Goal: Task Accomplishment & Management: Use online tool/utility

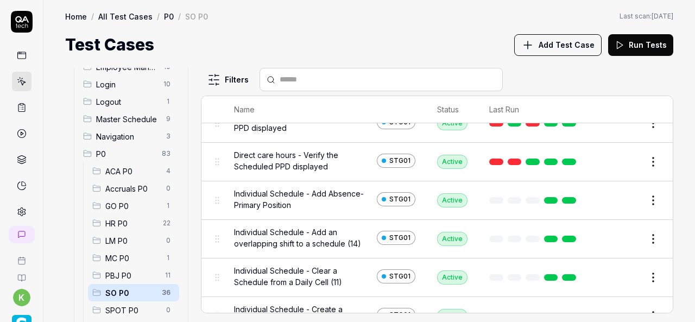
scroll to position [26, 0]
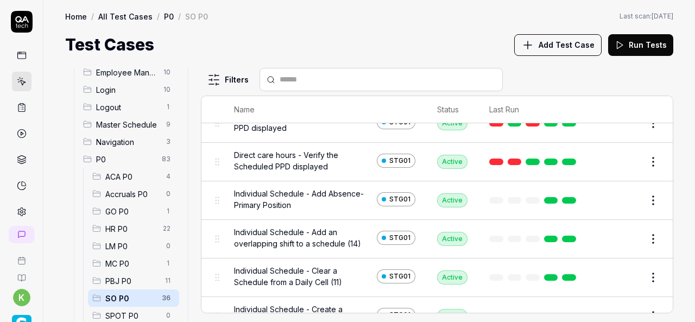
click at [650, 198] on html "k Home / All Test Cases / P0 / SO P0 Home / All Test Cases / P0 / SO P0 Last sc…" at bounding box center [347, 161] width 695 height 322
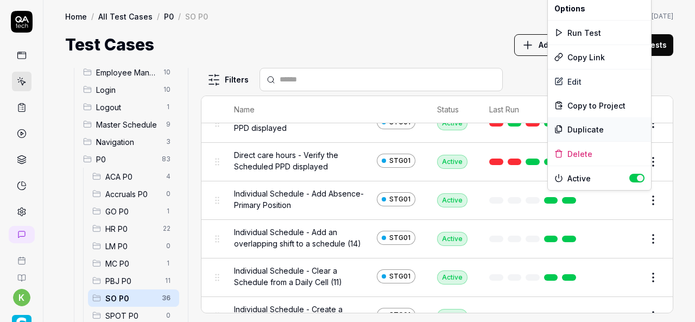
click at [577, 128] on div "Duplicate" at bounding box center [599, 129] width 103 height 24
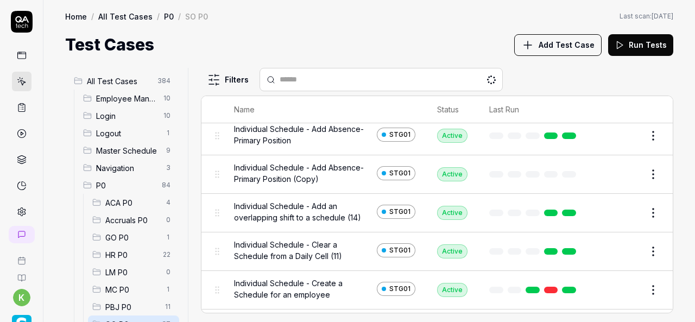
scroll to position [180, 0]
click at [616, 173] on button "Edit" at bounding box center [627, 173] width 26 height 17
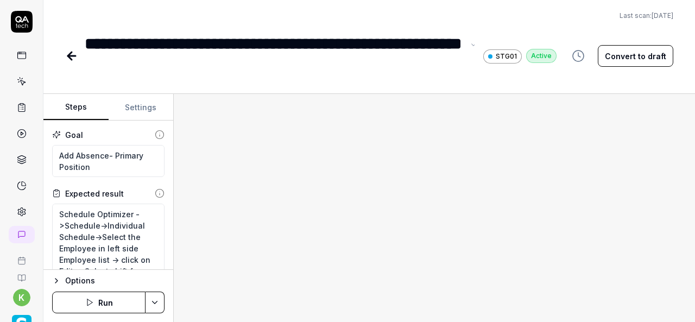
click at [215, 69] on div "**********" at bounding box center [274, 55] width 379 height 49
type textarea "*"
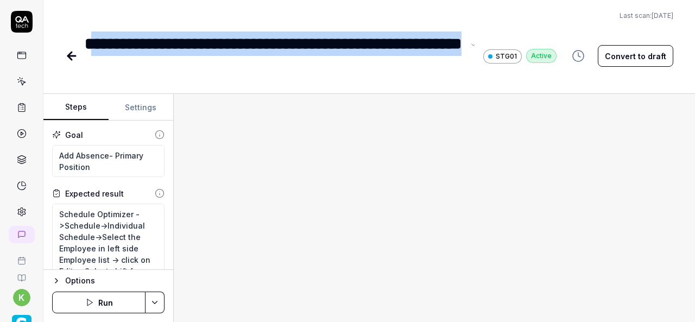
drag, startPoint x: 215, startPoint y: 69, endPoint x: 88, endPoint y: 22, distance: 135.4
click at [88, 22] on div "**********" at bounding box center [369, 40] width 652 height 80
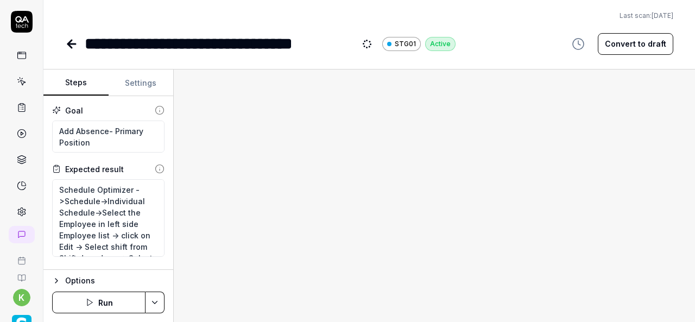
click at [368, 56] on div "**********" at bounding box center [369, 161] width 652 height 322
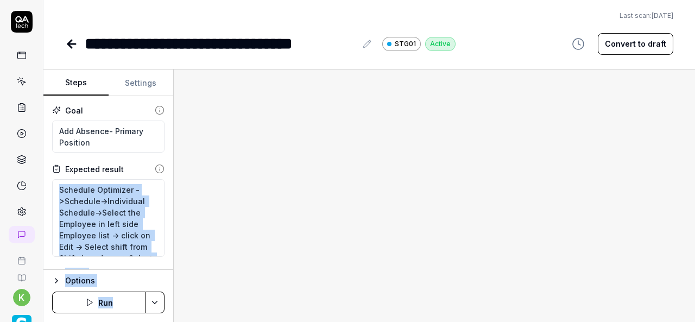
drag, startPoint x: 370, startPoint y: 182, endPoint x: 163, endPoint y: 254, distance: 219.7
click at [163, 254] on div "Steps Settings Goal Add Absence- Primary Position Expected result Schedule Opti…" at bounding box center [369, 196] width 652 height 253
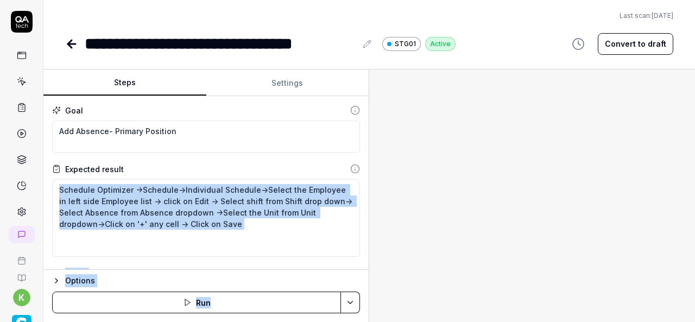
click at [422, 273] on div "Steps Settings Goal Add Absence- Primary Position Expected result Schedule Opti…" at bounding box center [369, 196] width 652 height 253
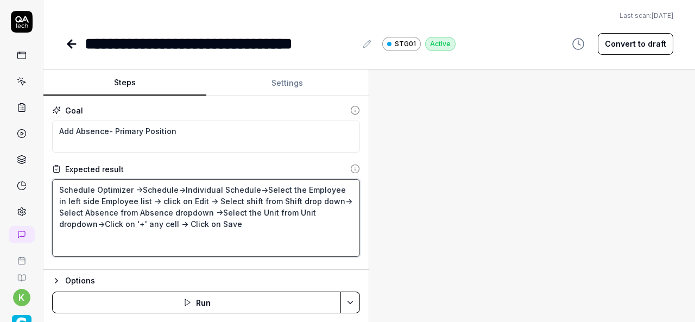
click at [279, 235] on textarea "Schedule Optimizer ->Schedule->Individual Schedule->Select the Employee in left…" at bounding box center [206, 218] width 308 height 78
click at [181, 187] on textarea "Schedule Optimizer ->Schedule->Individual Schedule->Select the Employee in left…" at bounding box center [206, 218] width 308 height 78
click at [247, 221] on textarea "Schedule Optimizer ->Schedule->Individual Schedule->Select the Employee in left…" at bounding box center [206, 218] width 308 height 78
type textarea "*"
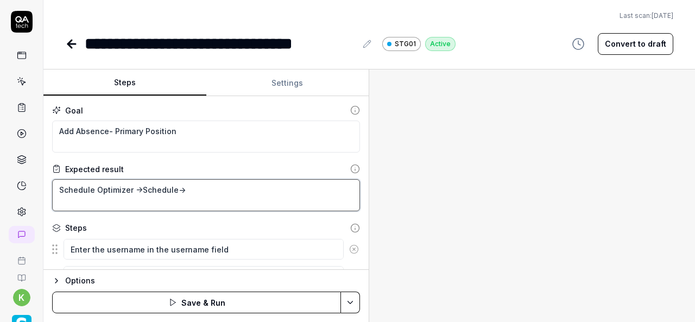
type textarea "Schedule Optimizer ->Schedule->"
paste textarea "Daily Unit Assignment"
type textarea "*"
type textarea "Schedule Optimizer ->Schedule->Daily Unit Assignment"
type textarea "*"
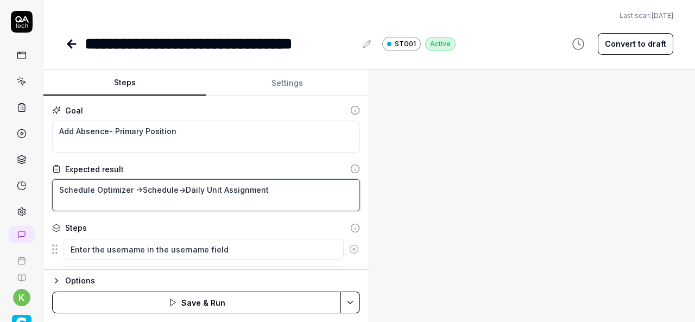
type textarea "Schedule Optimizer ->Schedule->Daily Unit Assignment-"
type textarea "*"
type textarea "Schedule Optimizer ->Schedule->Daily Unit Assignment->"
type textarea "*"
type textarea "Schedule Optimizer ->Schedule->Daily Unit Assignment->"
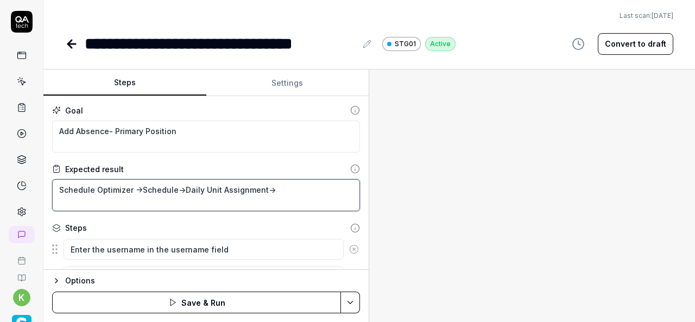
type textarea "*"
type textarea "Schedule Optimizer ->Schedule->Daily Unit Assignment-> C"
type textarea "*"
type textarea "Schedule Optimizer ->Schedule->Daily Unit Assignment-> Cl"
type textarea "*"
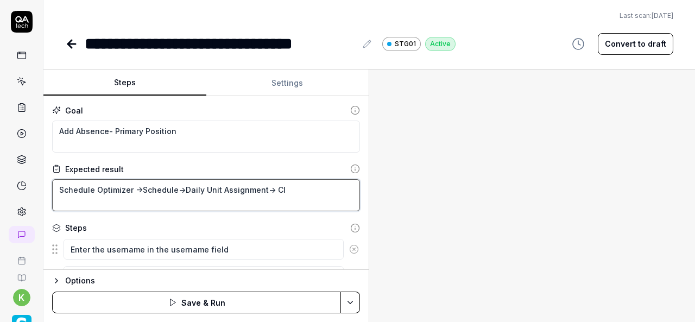
type textarea "Schedule Optimizer ->Schedule->Daily Unit Assignment-> Clc"
type textarea "*"
type textarea "Schedule Optimizer ->Schedule->Daily Unit Assignment-> Clci"
type textarea "*"
type textarea "Schedule Optimizer ->Schedule->Daily Unit Assignment-> Clcik"
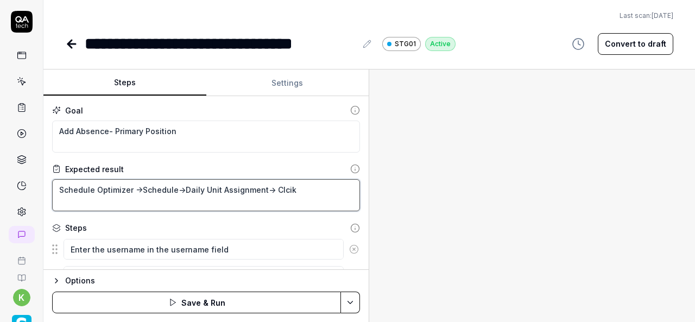
type textarea "*"
type textarea "Schedule Optimizer ->Schedule->Daily Unit Assignment-> Clcik"
type textarea "*"
type textarea "Schedule Optimizer ->Schedule->Daily Unit Assignment-> Clcik o"
type textarea "*"
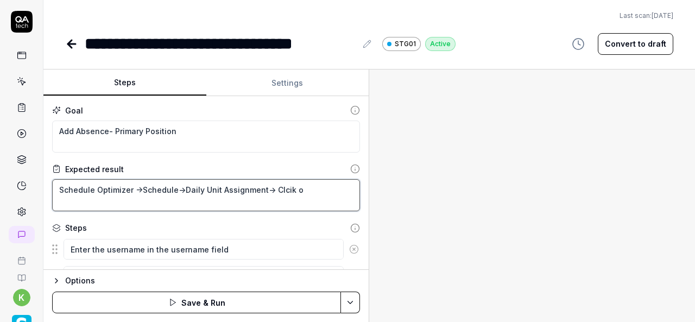
type textarea "Schedule Optimizer ->Schedule->Daily Unit Assignment-> Clcik on"
type textarea "*"
type textarea "Schedule Optimizer ->Schedule->Daily Unit Assignment-> Clcik on"
type textarea "*"
type textarea "Schedule Optimizer ->Schedule->Daily Unit Assignment-> Clcik on"
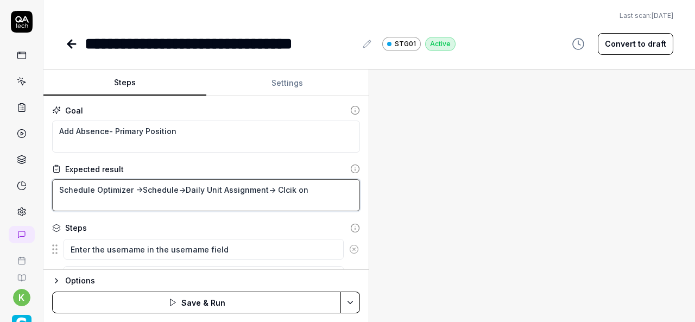
type textarea "*"
type textarea "Schedule Optimizer ->Schedule->Daily Unit Assignment-> Clcik o"
type textarea "*"
type textarea "Schedule Optimizer ->Schedule->Daily Unit Assignment-> Clcik"
type textarea "*"
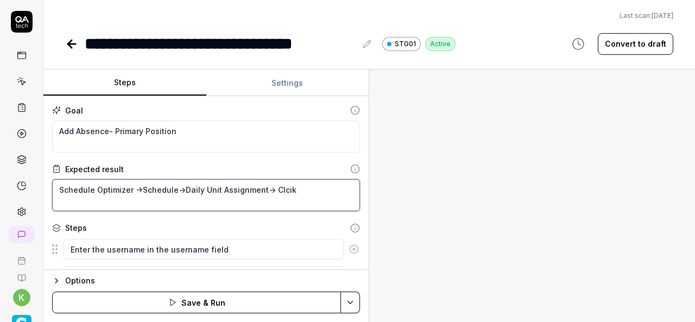
type textarea "Schedule Optimizer ->Schedule->Daily Unit Assignment-> Clcik"
type textarea "*"
type textarea "Schedule Optimizer ->Schedule->Daily Unit Assignment-> Clci"
type textarea "*"
type textarea "Schedule Optimizer ->Schedule->Daily Unit Assignment-> Clc"
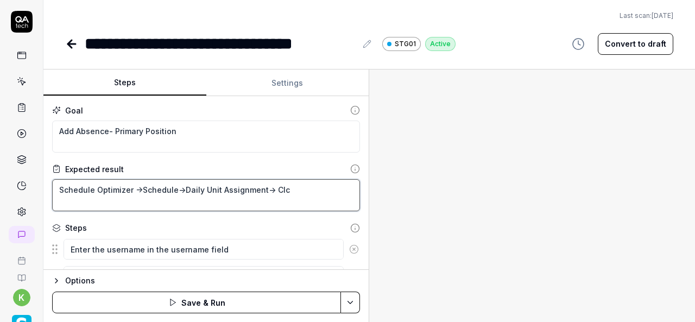
type textarea "*"
type textarea "Schedule Optimizer ->Schedule->Daily Unit Assignment-> Cl"
type textarea "*"
type textarea "Schedule Optimizer ->Schedule->Daily Unit Assignment-> Cli"
type textarea "*"
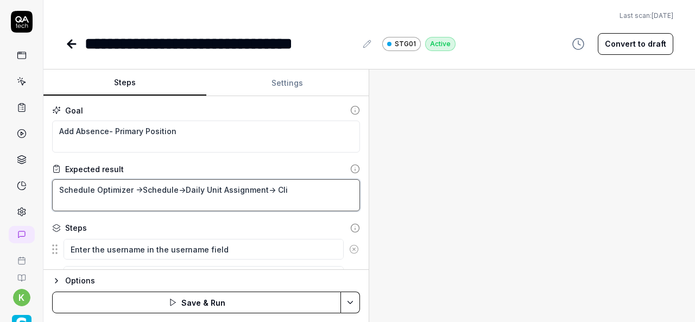
type textarea "Schedule Optimizer ->Schedule->Daily Unit Assignment-> Clic"
type textarea "*"
type textarea "Schedule Optimizer ->Schedule->Daily Unit Assignment-> Click"
type textarea "*"
type textarea "Schedule Optimizer ->Schedule->Daily Unit Assignment-> Click"
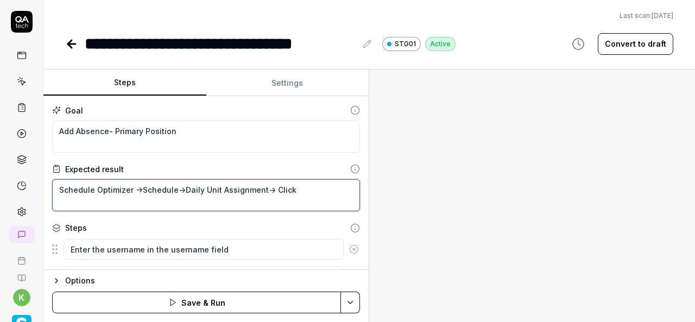
type textarea "*"
type textarea "Schedule Optimizer ->Schedule->Daily Unit Assignment-> Click o"
type textarea "*"
type textarea "Schedule Optimizer ->Schedule->Daily Unit Assignment-> Click on"
type textarea "*"
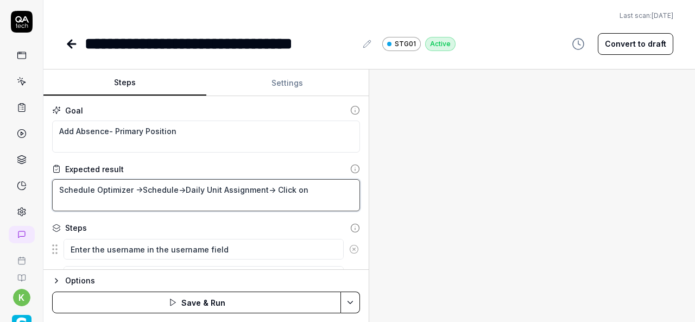
type textarea "Schedule Optimizer ->Schedule->Daily Unit Assignment-> Click on"
type textarea "*"
type textarea "Schedule Optimizer ->Schedule->Daily Unit Assignment-> Click on ("
type textarea "*"
type textarea "Schedule Optimizer ->Schedule->Daily Unit Assignment-> Click on ()"
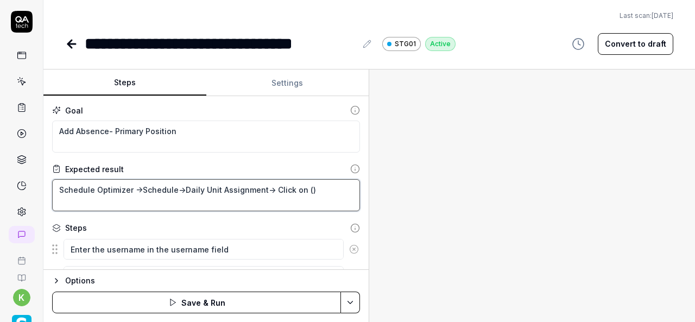
type textarea "*"
type textarea "Schedule Optimizer ->Schedule->Daily Unit Assignment-> Click on ("
type textarea "*"
type textarea "Schedule Optimizer ->Schedule->Daily Unit Assignment-> Click on"
type textarea "*"
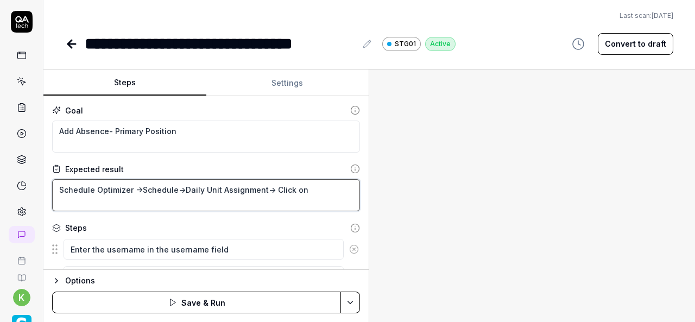
type textarea "Schedule Optimizer ->Schedule->Daily Unit Assignment-> Click on '"
type textarea "*"
type textarea "Schedule Optimizer ->Schedule->Daily Unit Assignment-> Click on ''"
type textarea "*"
type textarea "Schedule Optimizer ->Schedule->Daily Unit Assignment-> Click on '='"
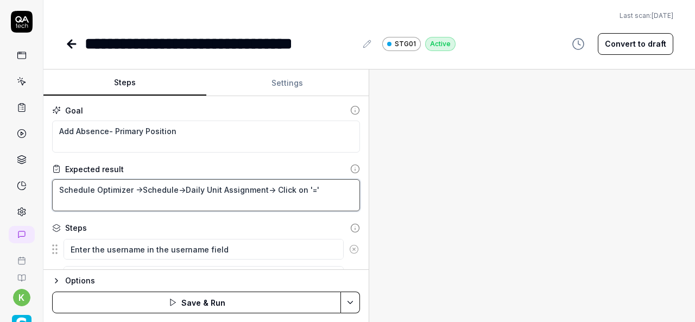
type textarea "*"
type textarea "Schedule Optimizer ->Schedule->Daily Unit Assignment-> Click on ''"
type textarea "*"
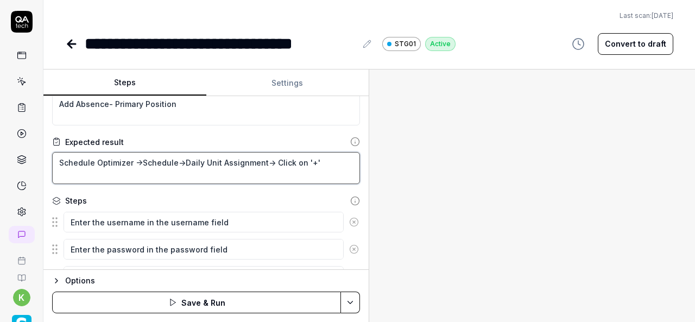
scroll to position [23, 0]
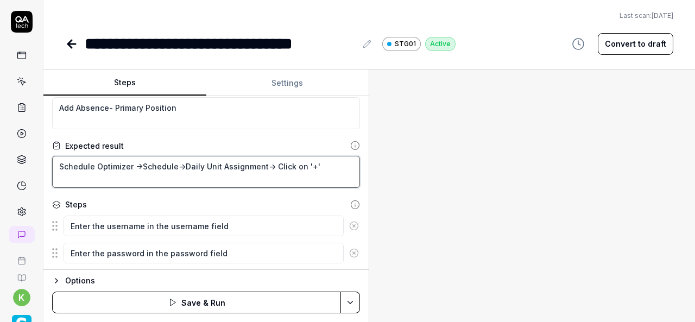
click at [180, 164] on textarea "Schedule Optimizer ->Schedule->Daily Unit Assignment-> Click on '+'" at bounding box center [206, 172] width 308 height 32
click at [263, 164] on textarea "Schedule Optimizer ->Schedule->Daily Unit Assignment-> Click on '+'" at bounding box center [206, 172] width 308 height 32
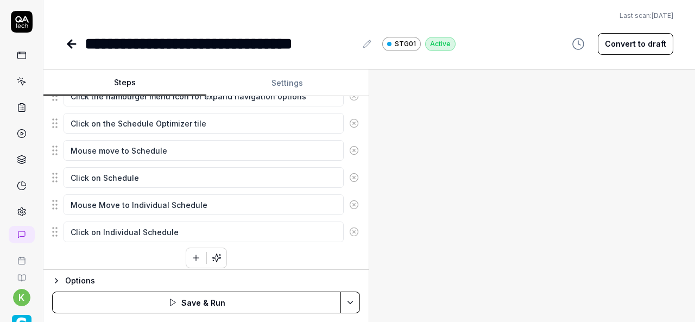
scroll to position [324, 0]
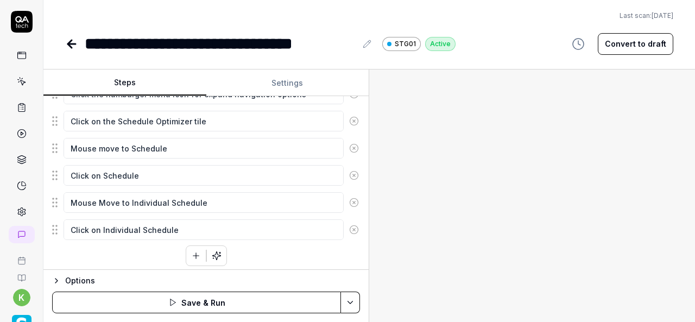
type textarea "Schedule Optimizer ->Schedule->Daily Unit Assignment-> Click on '+'"
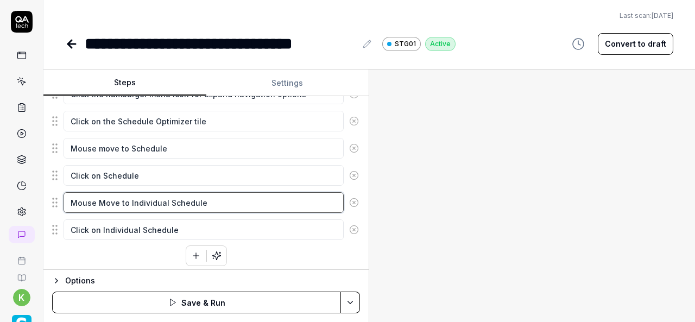
click at [129, 196] on textarea "Mouse Move to Individual Schedule" at bounding box center [204, 202] width 280 height 21
click at [128, 196] on textarea "Mouse Move to Individual Schedule" at bounding box center [204, 202] width 280 height 21
click at [225, 197] on textarea "Mouse Move to Individual Schedule" at bounding box center [204, 202] width 280 height 21
paste textarea "Daily Unit Assignment-"
type textarea "*"
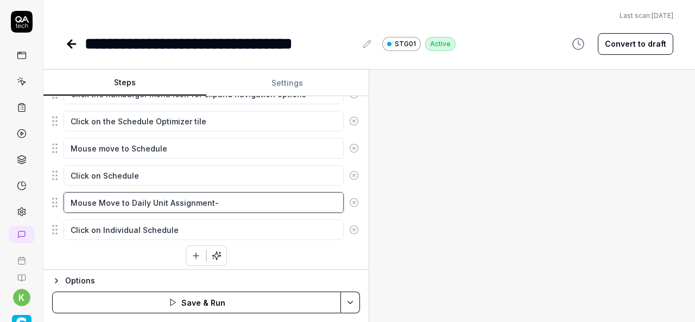
type textarea "Mouse Move to Daily Unit Assignment-"
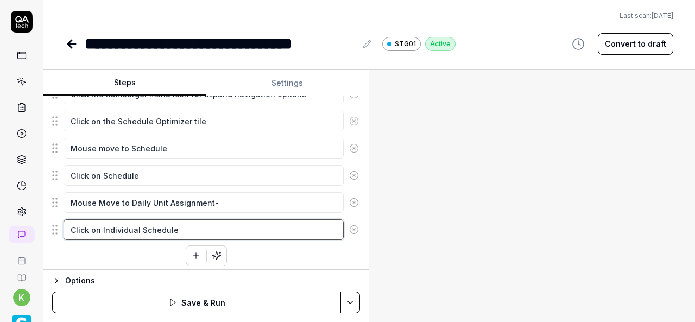
click at [102, 225] on textarea "Click on Individual Schedule" at bounding box center [204, 229] width 280 height 21
click at [173, 227] on textarea "Click on Individual Schedule" at bounding box center [204, 229] width 280 height 21
paste textarea "Daily Unit Assignment-"
type textarea "*"
type textarea "Click on Daily Unit Assignment-"
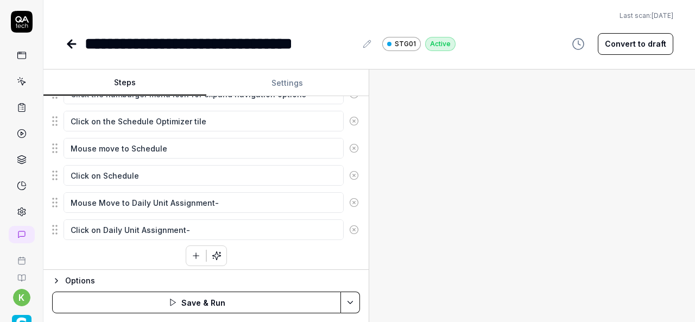
click at [524, 205] on div at bounding box center [532, 196] width 326 height 253
click at [250, 226] on textarea "Click on Daily Unit Assignment-" at bounding box center [204, 229] width 280 height 21
type textarea "*"
type textarea "Click on Daily Unit Assignment"
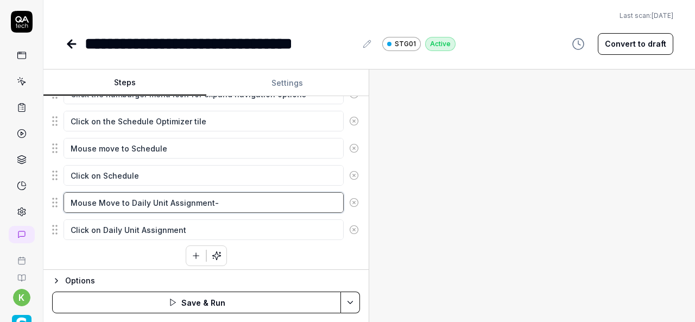
click at [235, 203] on textarea "Mouse Move to Daily Unit Assignment-" at bounding box center [204, 202] width 280 height 21
type textarea "*"
type textarea "Mouse Move to Daily Unit Assignment"
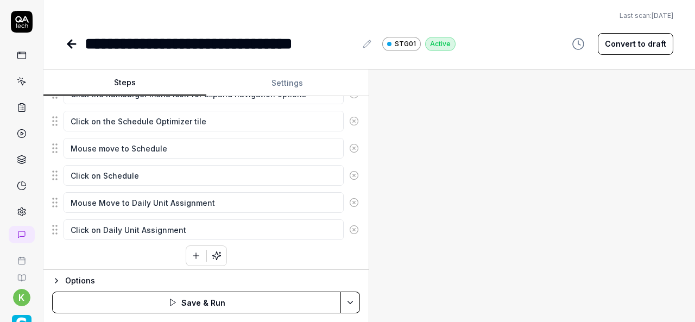
click at [500, 194] on div at bounding box center [532, 196] width 326 height 253
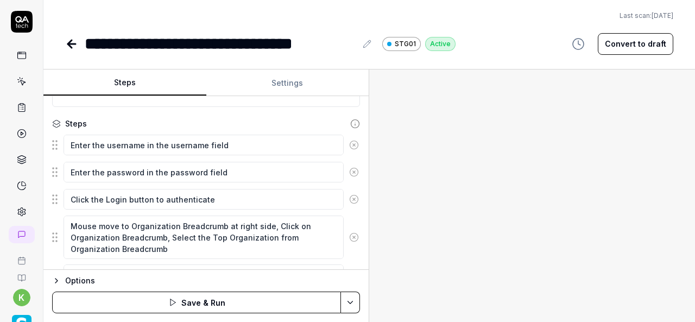
scroll to position [0, 0]
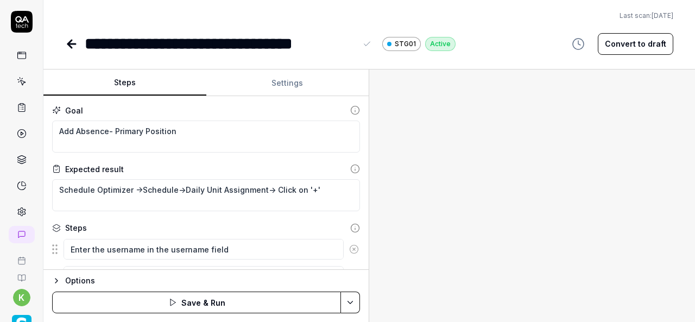
click at [356, 44] on div "**********" at bounding box center [221, 43] width 272 height 24
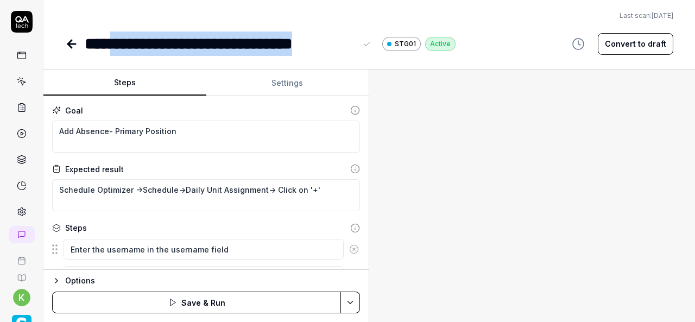
drag, startPoint x: 356, startPoint y: 44, endPoint x: 131, endPoint y: 35, distance: 224.5
click at [131, 35] on div "**********" at bounding box center [221, 43] width 272 height 24
copy div "**********"
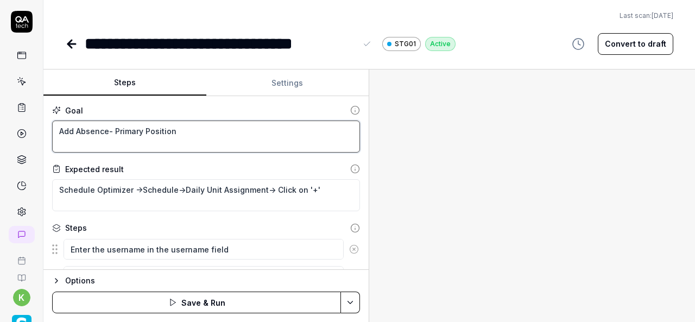
click at [173, 136] on textarea "Add Absence- Primary Position" at bounding box center [206, 137] width 308 height 32
paste textarea "ssign the shift to Employee"
type textarea "*"
type textarea "Assign the shift to Employee"
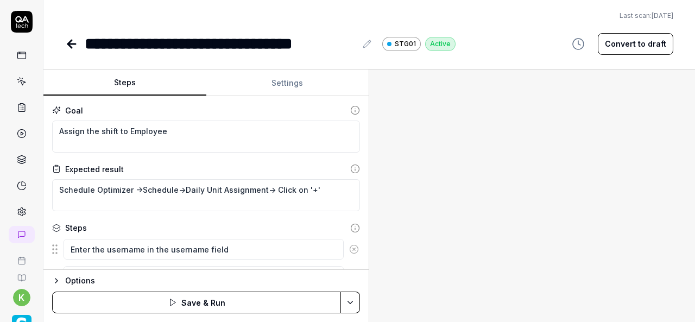
click at [622, 197] on div at bounding box center [532, 196] width 326 height 253
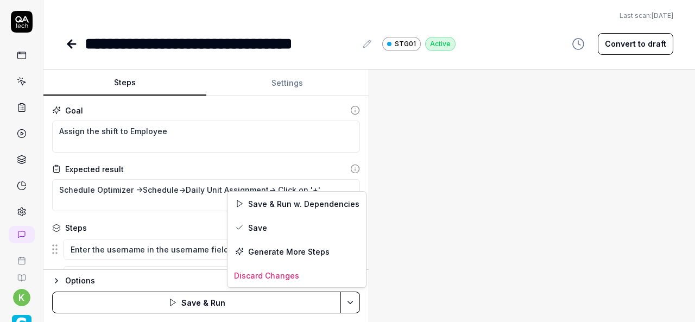
click at [357, 304] on html "**********" at bounding box center [347, 161] width 695 height 322
click at [286, 205] on div "Save & Run w. Dependencies" at bounding box center [297, 204] width 138 height 24
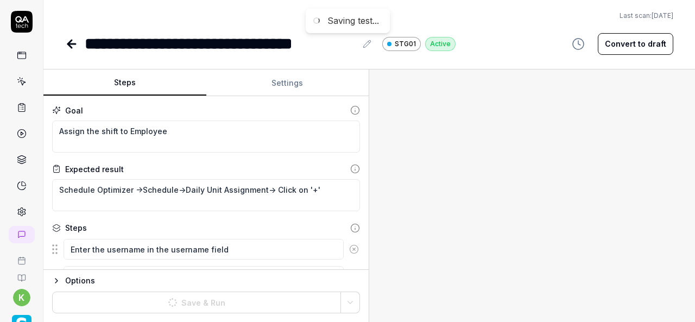
click at [596, 205] on div at bounding box center [532, 196] width 326 height 253
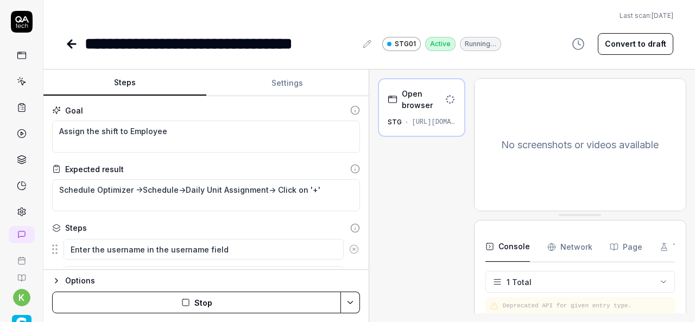
click at [650, 36] on button "Convert to draft" at bounding box center [635, 44] width 75 height 22
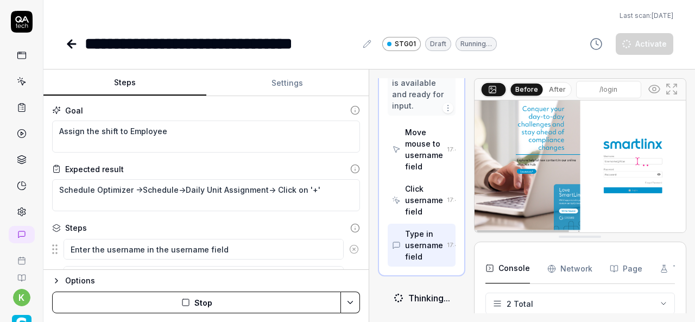
scroll to position [374, 0]
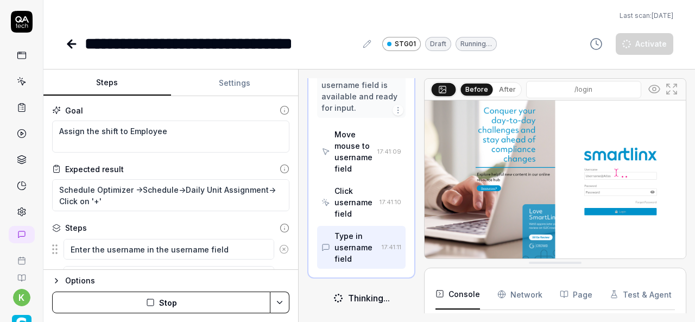
click at [215, 218] on div "Steps Settings Goal Assign the shift to Employee Expected result Schedule Optim…" at bounding box center [369, 196] width 652 height 253
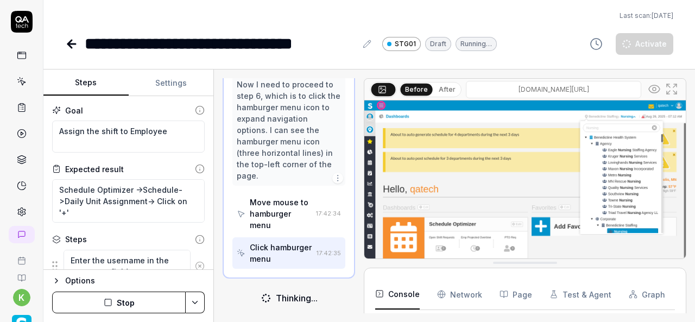
scroll to position [809, 0]
click at [75, 211] on textarea "Schedule Optimizer ->Schedule->Daily Unit Assignment-> Click on '+'" at bounding box center [128, 200] width 153 height 43
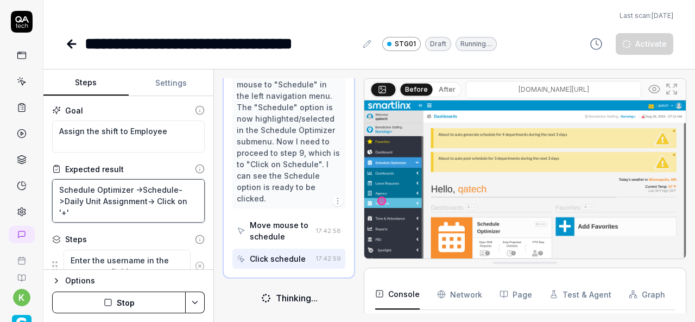
scroll to position [762, 0]
click at [283, 170] on div "Perfect! I can see that I successfully moved the mouse to "Schedule" in the lef…" at bounding box center [289, 130] width 104 height 148
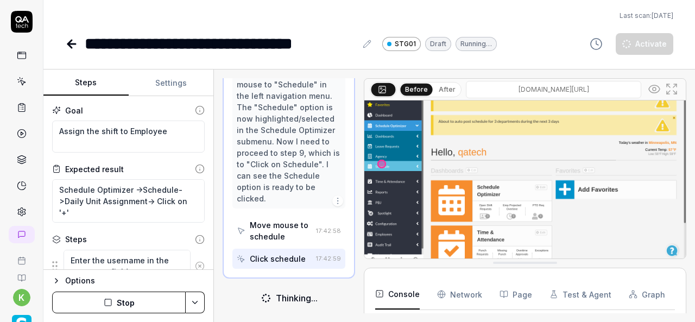
click at [294, 261] on div "Click schedule" at bounding box center [278, 258] width 56 height 11
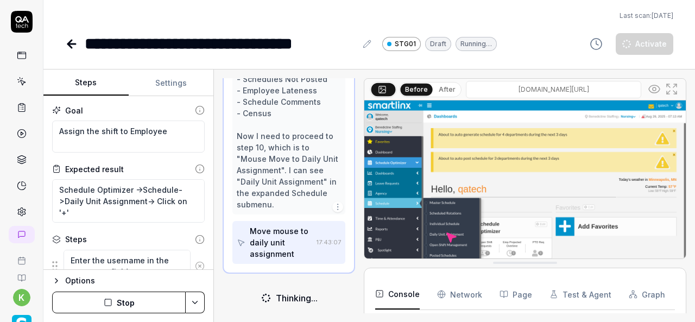
scroll to position [956, 0]
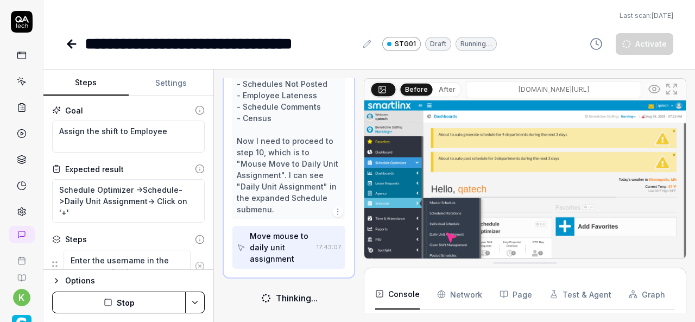
click at [286, 249] on div "Move mouse to daily unit assignment" at bounding box center [281, 247] width 62 height 34
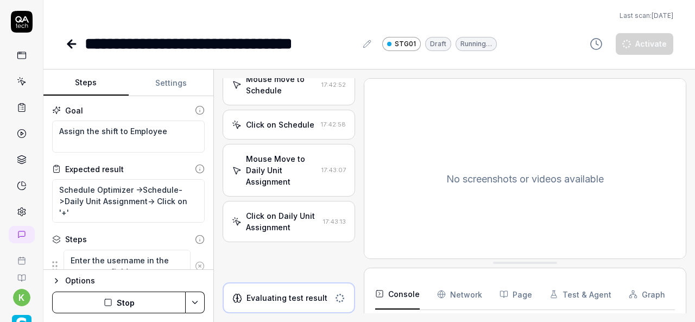
scroll to position [684, 0]
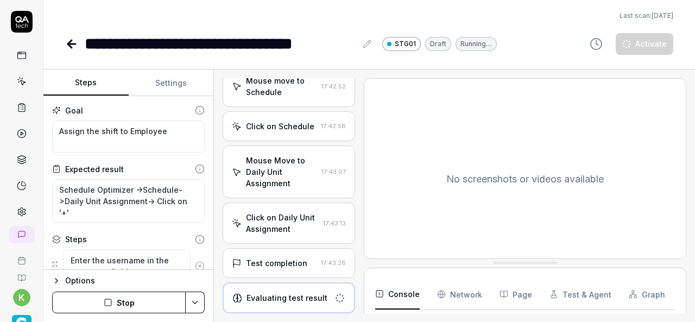
click at [286, 218] on div "Click on Daily Unit Assignment" at bounding box center [282, 223] width 73 height 23
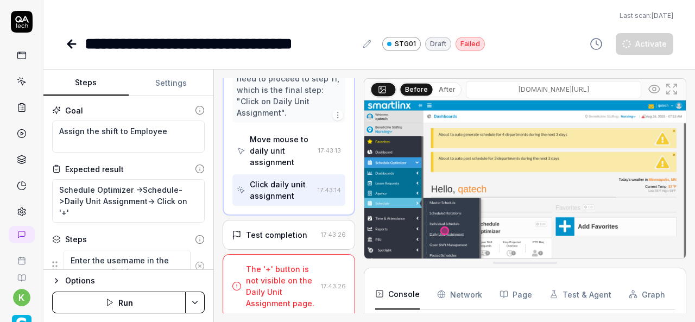
scroll to position [966, 0]
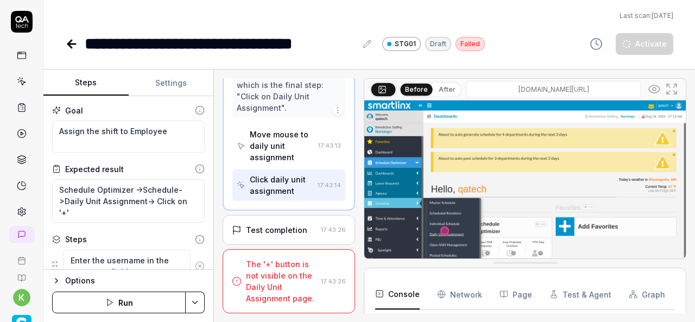
click at [287, 271] on div "The '+' button is not visible on the Daily Unit Assignment page." at bounding box center [281, 282] width 71 height 46
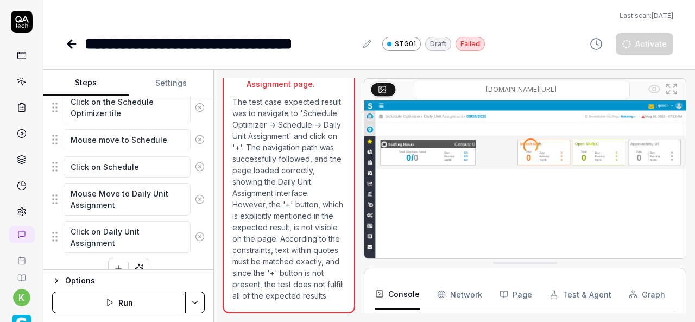
scroll to position [477, 0]
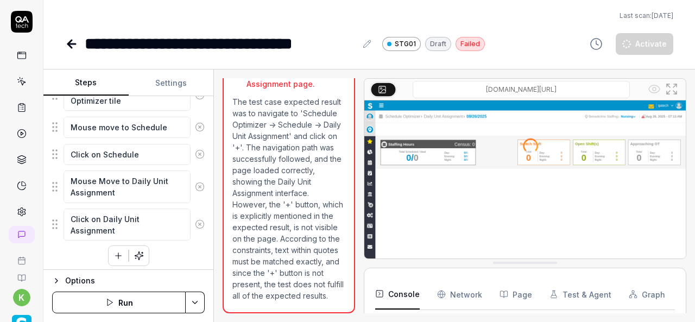
click at [114, 251] on icon "button" at bounding box center [119, 256] width 10 height 10
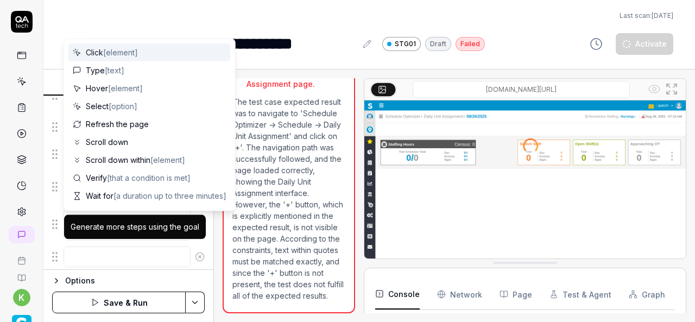
scroll to position [504, 0]
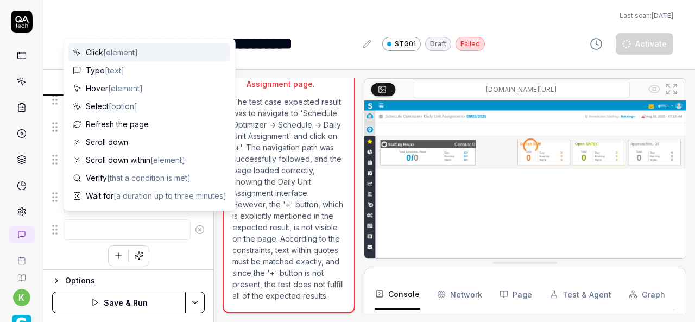
click at [114, 225] on textarea at bounding box center [127, 229] width 127 height 21
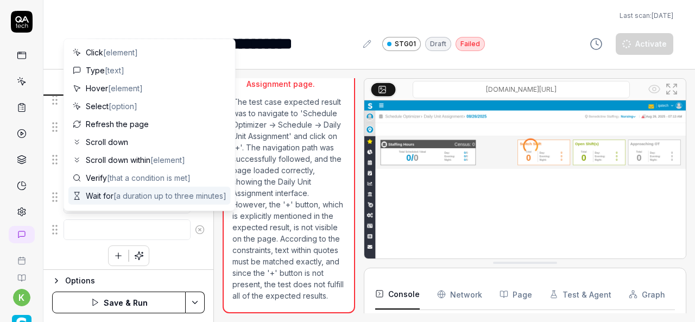
click at [105, 199] on span "Wait for [a duration up to three minutes]" at bounding box center [156, 195] width 141 height 11
type textarea "*"
type textarea "Wait for"
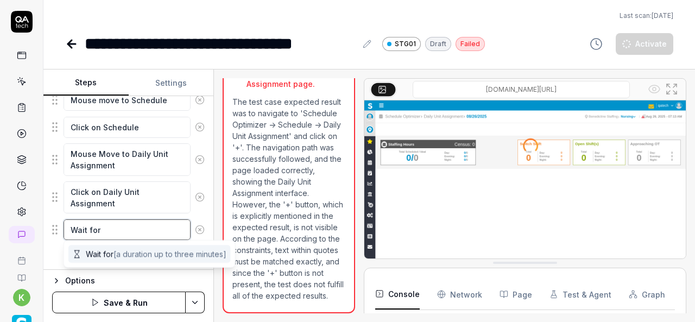
type textarea "*"
type textarea "Wait for u"
type textarea "*"
type textarea "Wait for un"
type textarea "*"
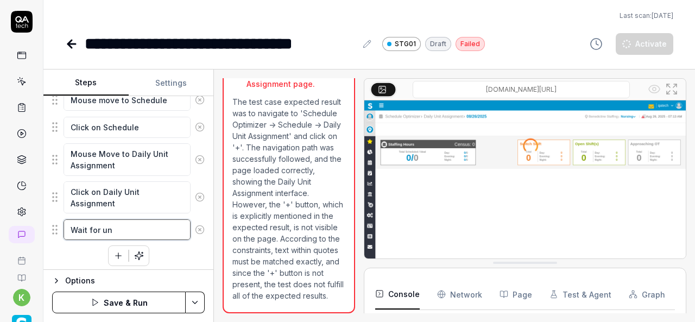
type textarea "Wait for uni"
type textarea "*"
type textarea "Wait for unit"
type textarea "*"
type textarea "Wait for unitl"
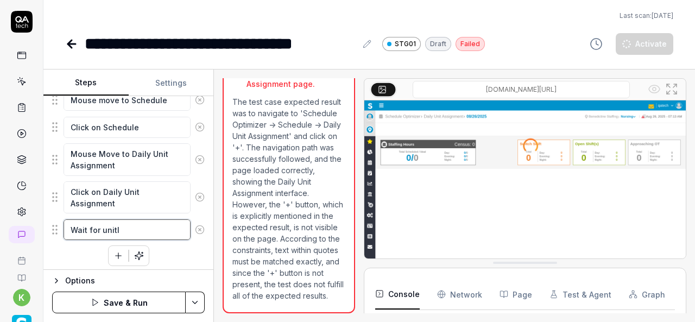
type textarea "*"
type textarea "Wait for unitl"
type textarea "*"
type textarea "Wait for unitl l"
type textarea "*"
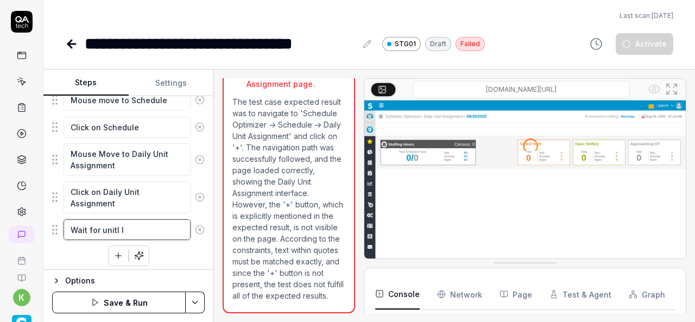
type textarea "Wait for unitl lo"
type textarea "*"
type textarea "Wait for unitl loa"
type textarea "*"
type textarea "Wait for unitl load"
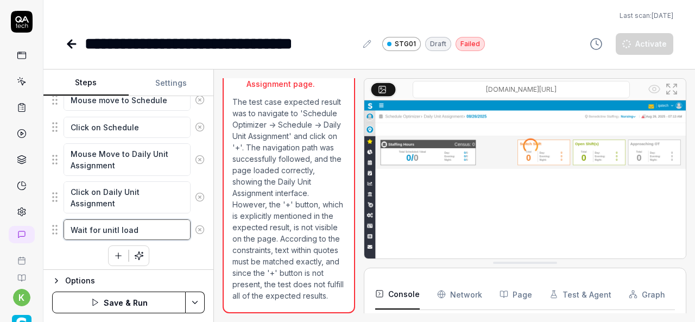
type textarea "*"
type textarea "Wait for unitl load"
type textarea "*"
type textarea "Wait for unitl load"
type textarea "*"
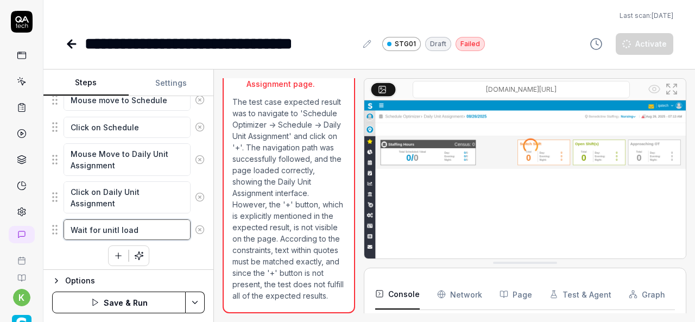
type textarea "Wait for unitl loa"
type textarea "*"
type textarea "Wait for unitl lo"
type textarea "*"
type textarea "Wait for unitl l"
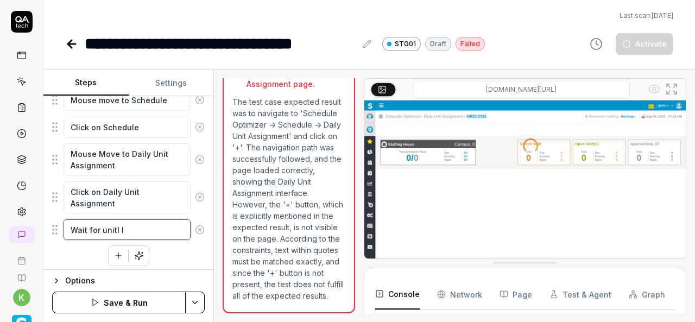
type textarea "*"
type textarea "Wait for unitl"
type textarea "*"
type textarea "Wait for unitl"
type textarea "*"
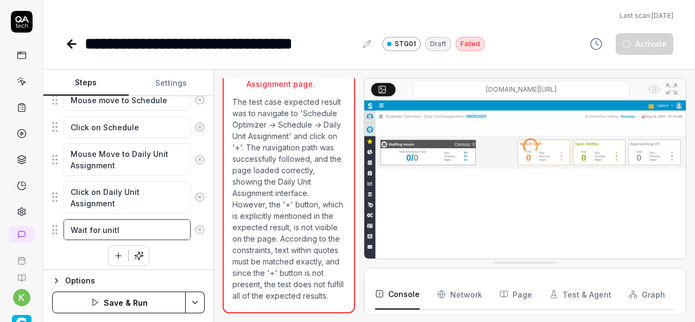
type textarea "Wait for unit"
type textarea "*"
type textarea "Wait for uni"
type textarea "*"
type textarea "Wait for un"
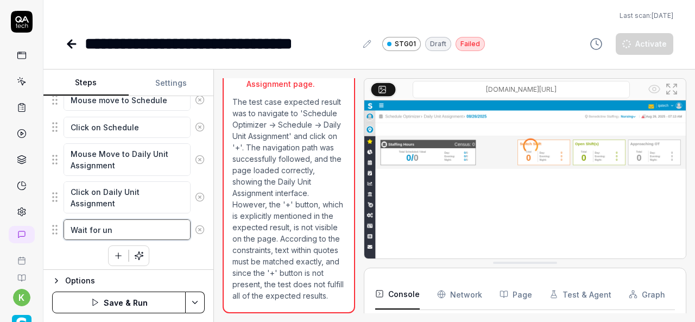
type textarea "*"
type textarea "Wait for unt"
type textarea "*"
type textarea "Wait for unti"
type textarea "*"
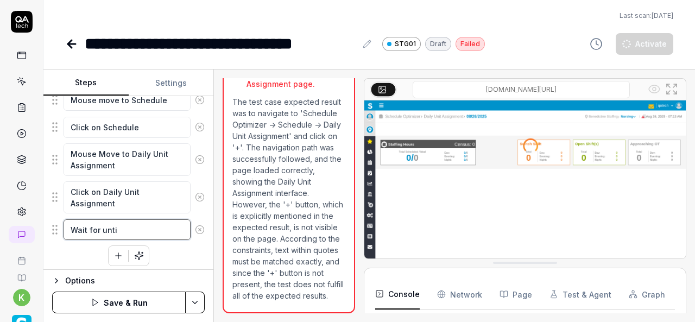
type textarea "Wait for until"
type textarea "*"
type textarea "Wait for untill"
type textarea "*"
type textarea "Wait for untill"
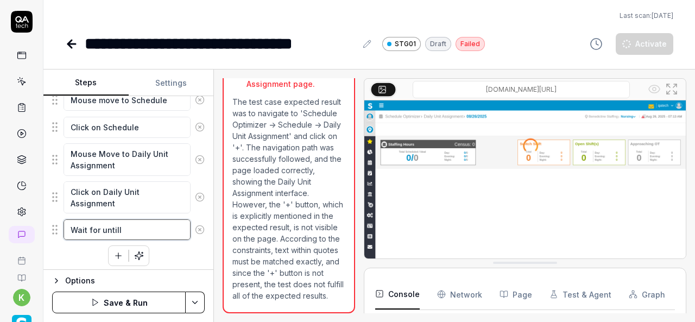
type textarea "*"
type textarea "Wait for untill"
type textarea "*"
type textarea "Wait for until"
type textarea "*"
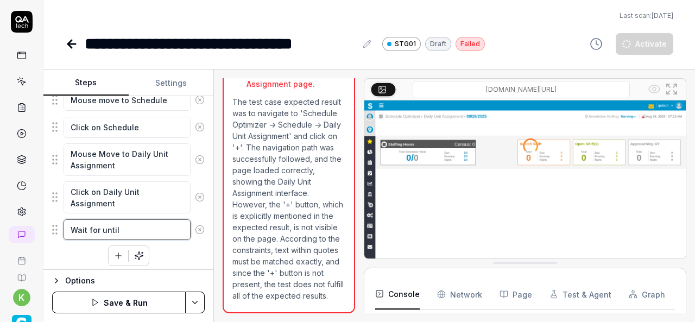
type textarea "Wait for until"
type textarea "*"
type textarea "Wait for until l"
type textarea "*"
type textarea "Wait for until lo"
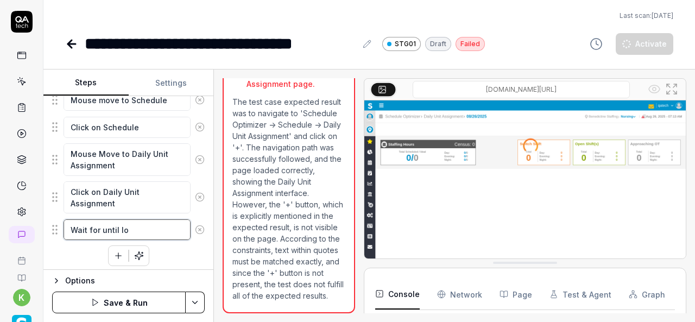
type textarea "*"
type textarea "Wait for until loa"
type textarea "*"
type textarea "Wait for until load"
type textarea "*"
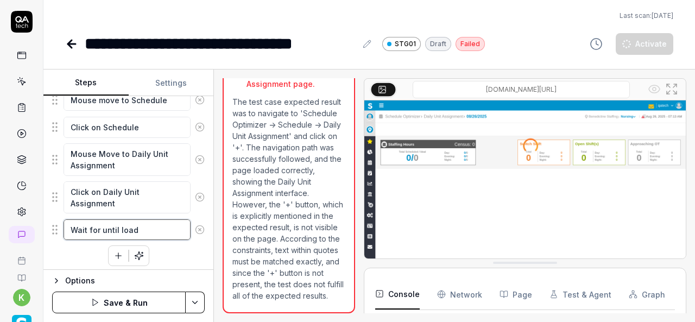
type textarea "Wait for until load"
type textarea "*"
type textarea "Wait for until load t"
type textarea "*"
type textarea "Wait for until load th"
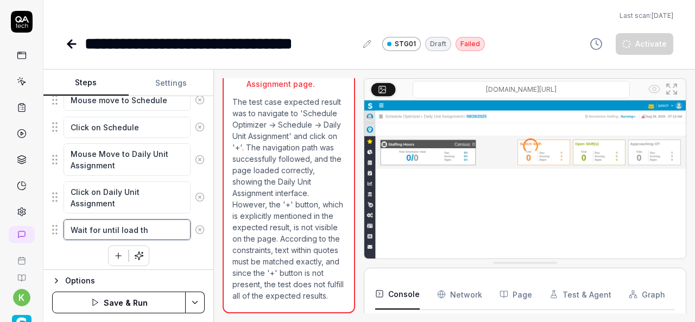
type textarea "*"
type textarea "Wait for until load the"
type textarea "*"
type textarea "Wait for until load the"
type textarea "*"
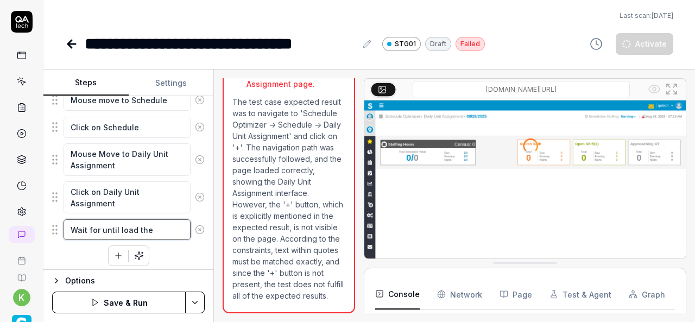
type textarea "Wait for until load the d"
type textarea "*"
type textarea "Wait for until load the da"
type textarea "*"
type textarea "Wait for until load the dat"
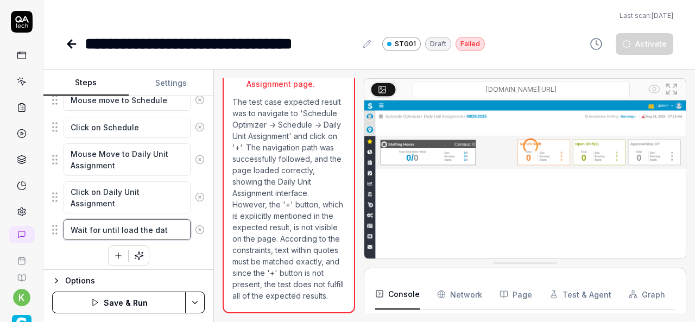
type textarea "*"
type textarea "Wait for until load the data"
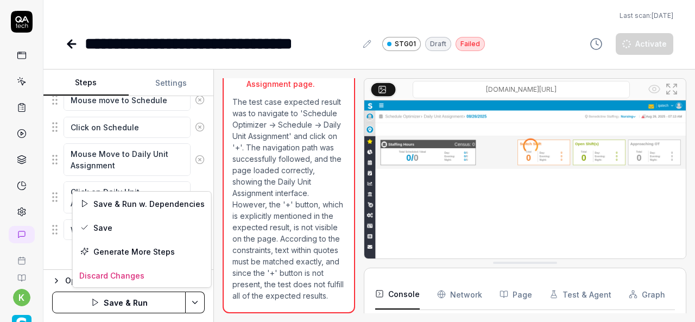
click at [199, 301] on html "**********" at bounding box center [347, 161] width 695 height 322
click at [124, 207] on div "Save & Run w. Dependencies" at bounding box center [142, 204] width 138 height 24
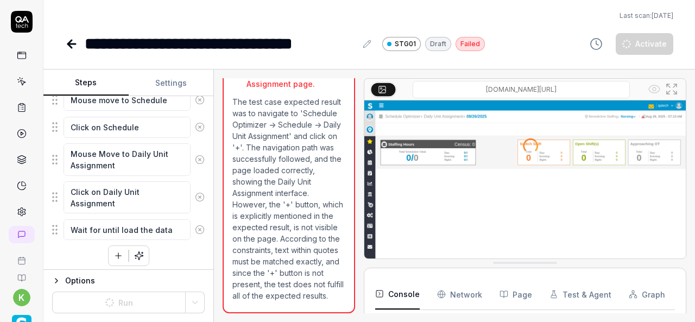
type textarea "*"
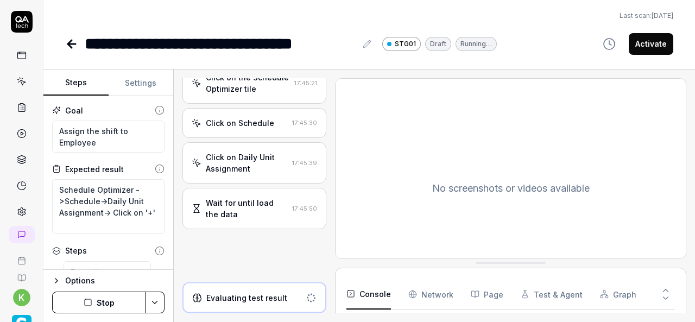
scroll to position [526, 0]
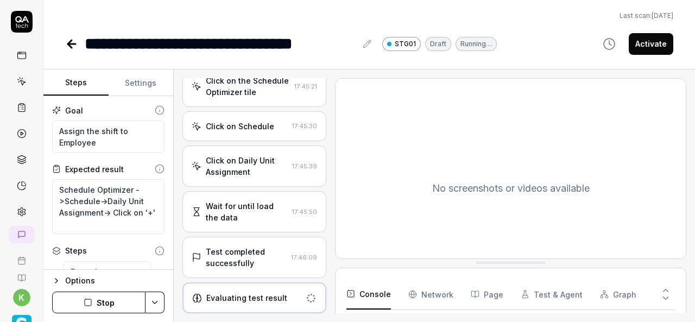
click at [248, 261] on div "Test completed successfully" at bounding box center [246, 257] width 81 height 23
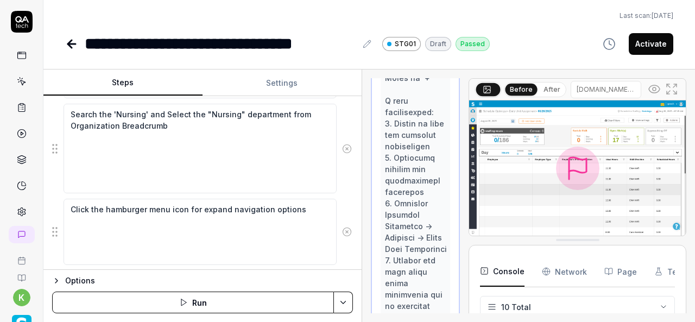
scroll to position [1754, 0]
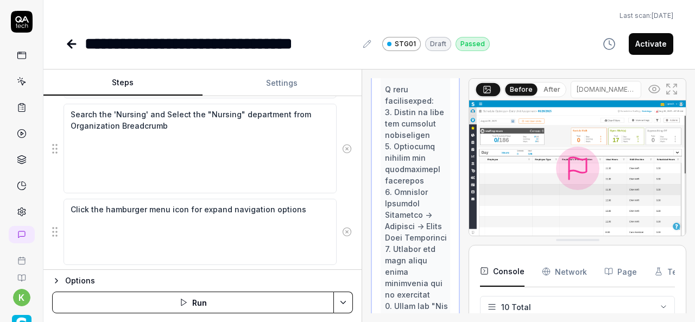
click at [362, 210] on div "Steps Settings Goal Assign the shift to Employee Expected result Schedule Optim…" at bounding box center [369, 196] width 652 height 253
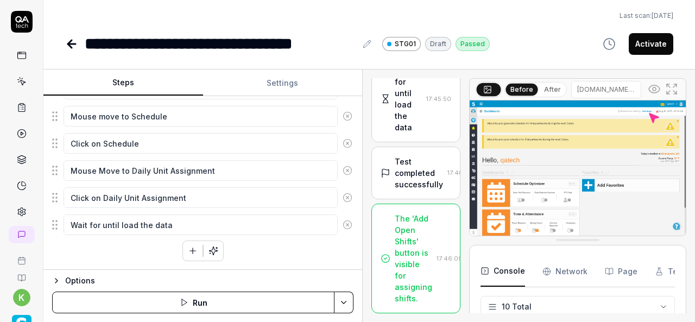
scroll to position [1464, 0]
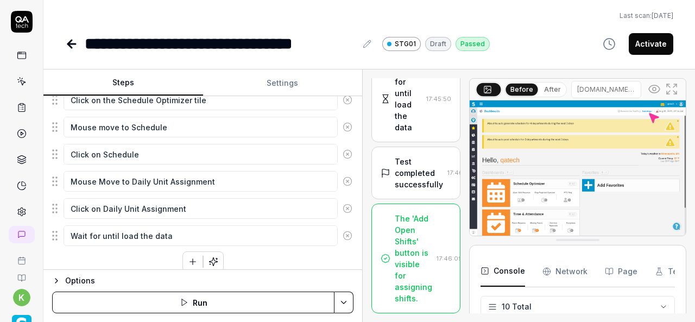
click at [123, 157] on fieldset "Enter the username in the username field Enter the password in the password fie…" at bounding box center [202, 70] width 301 height 354
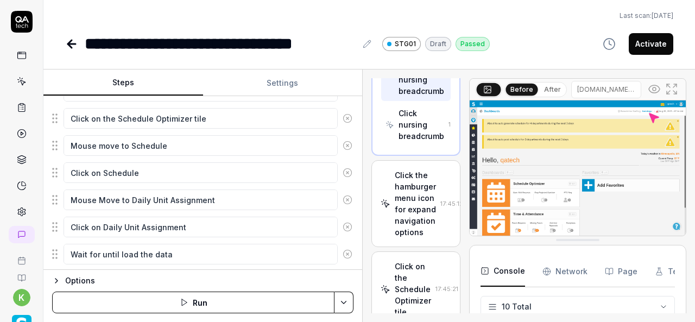
scroll to position [351, 0]
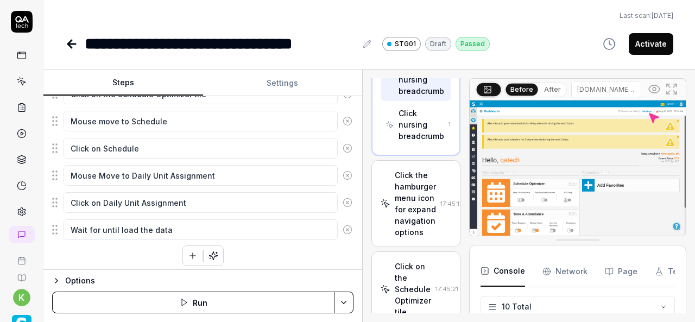
click at [183, 257] on button "button" at bounding box center [193, 256] width 20 height 20
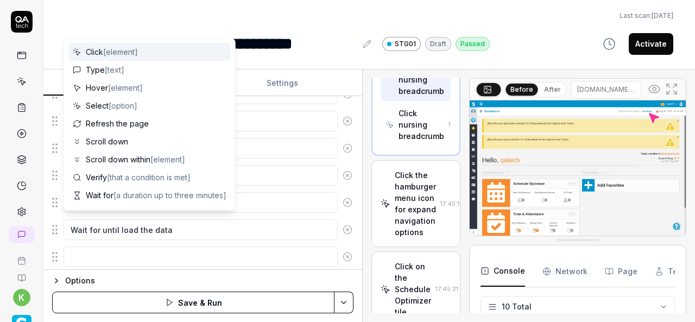
scroll to position [377, 0]
type textarea "*"
type textarea "S"
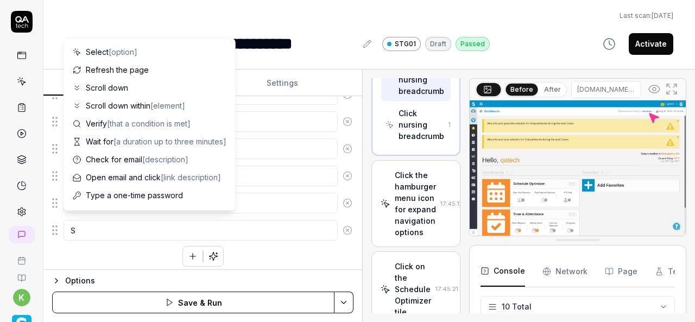
type textarea "*"
type textarea "Sc"
type textarea "*"
type textarea "Sco"
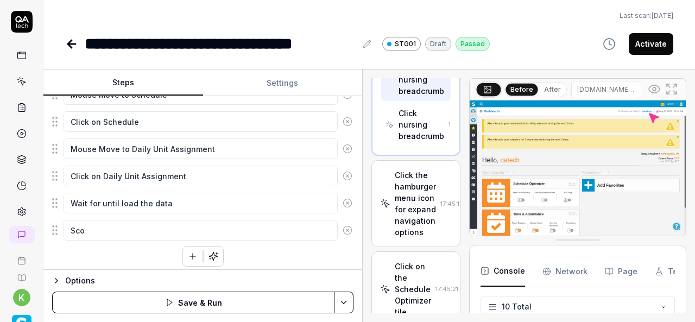
type textarea "*"
type textarea "Scor"
type textarea "*"
type textarea "Scorr"
type textarea "*"
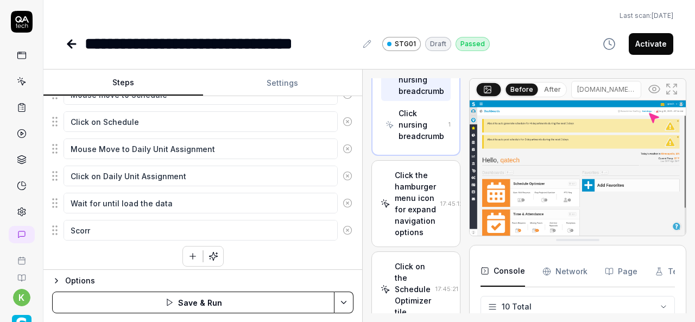
type textarea "Scor"
type textarea "*"
type textarea "Sco"
type textarea "*"
type textarea "Scor"
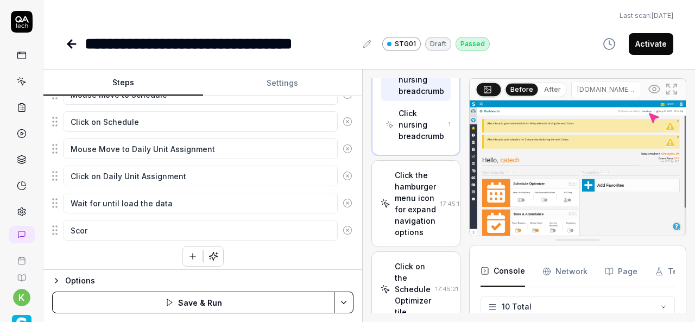
type textarea "*"
type textarea "Scoro"
type textarea "*"
type textarea "Scorol"
type textarea "*"
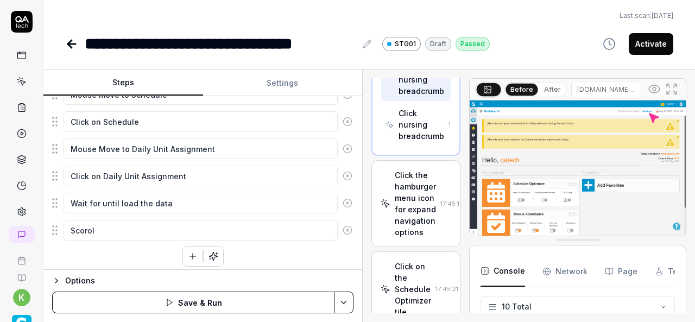
type textarea "Scoroll"
type textarea "*"
type textarea "Scoroll"
click at [78, 226] on textarea "Scoroll" at bounding box center [201, 230] width 274 height 21
type textarea "*"
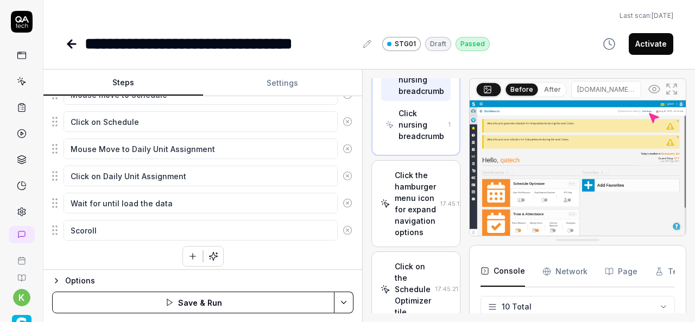
type textarea "Scroll"
type textarea "*"
type textarea "Scroll"
type textarea "*"
type textarea "Scroll v"
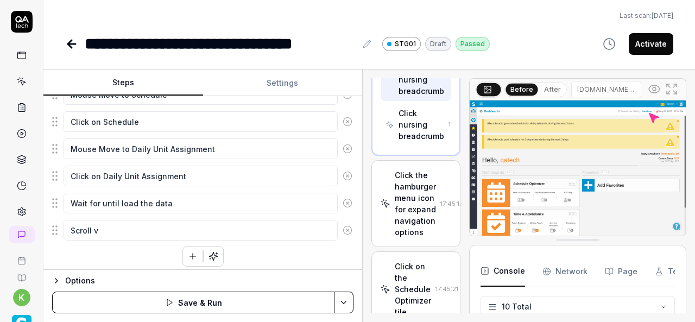
type textarea "*"
type textarea "Scroll ve"
type textarea "*"
type textarea "Scroll ver"
type textarea "*"
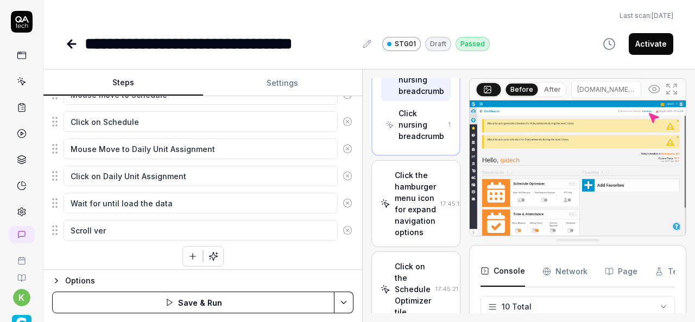
type textarea "Scroll vert"
type textarea "*"
type textarea "Scroll verti"
type textarea "*"
type textarea "Scroll vertic"
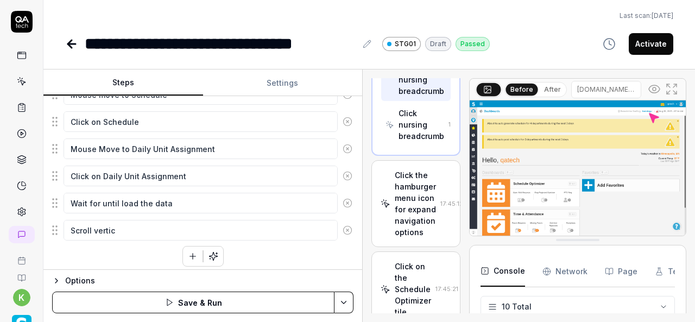
type textarea "*"
type textarea "Scroll vertica"
type textarea "*"
type textarea "Scroll vertical"
type textarea "*"
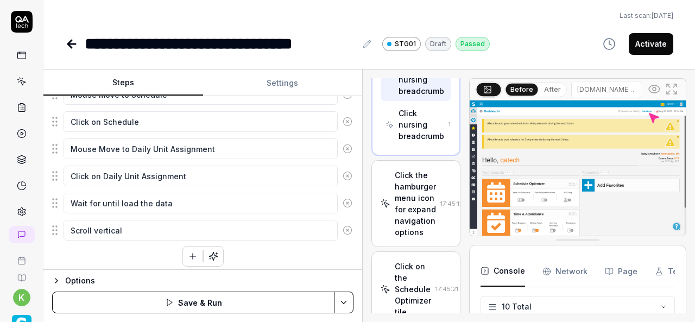
type textarea "Scroll verticall"
type textarea "*"
type textarea "Scroll vertically"
type textarea "*"
type textarea "Scroll vertically"
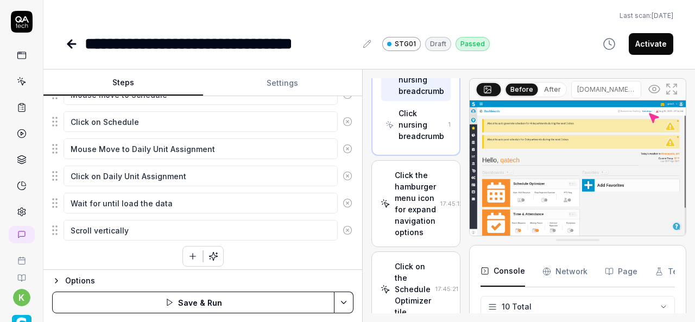
type textarea "*"
type textarea "Scroll vertically r"
type textarea "*"
type textarea "Scroll vertically ri"
type textarea "*"
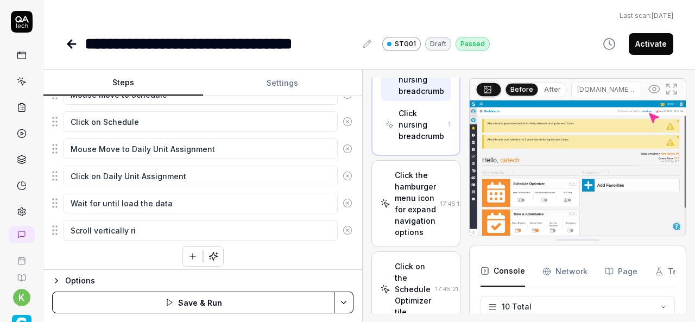
type textarea "Scroll vertically rig"
type textarea "*"
type textarea "Scroll vertically righ"
type textarea "*"
type textarea "Scroll vertically right"
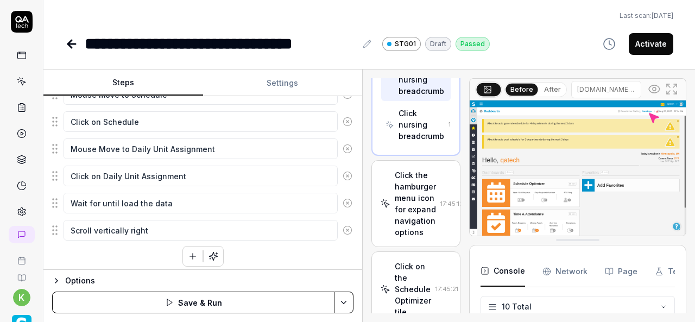
type textarea "*"
type textarea "Scroll vertically right"
type textarea "*"
type textarea "Scroll vertically right s"
type textarea "*"
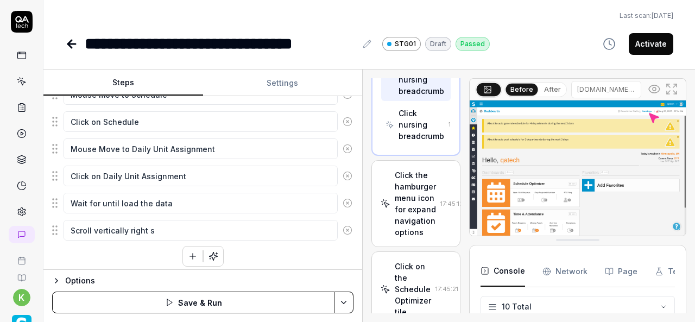
type textarea "Scroll vertically right si"
type textarea "*"
type textarea "Scroll vertically right sid"
type textarea "*"
type textarea "Scroll vertically right side"
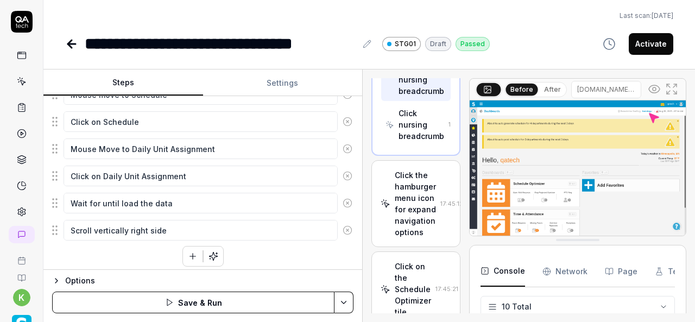
type textarea "*"
type textarea "Scroll vertically right side"
type textarea "*"
type textarea "Scroll vertically right side u"
type textarea "*"
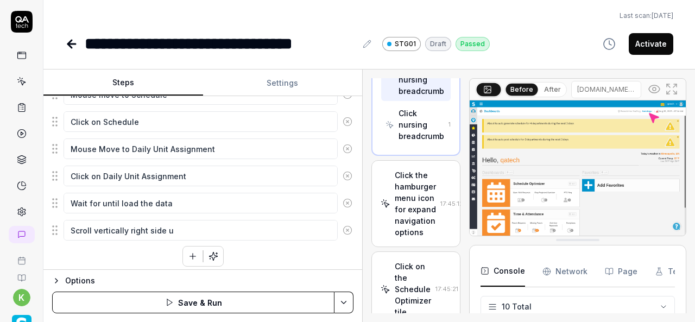
type textarea "Scroll vertically right side un"
type textarea "*"
type textarea "Scroll vertically right side unt"
type textarea "*"
type textarea "Scroll vertically right side unti"
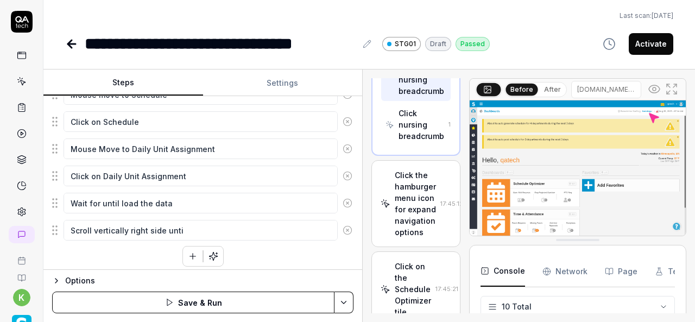
type textarea "*"
type textarea "Scroll vertically right side until"
type textarea "*"
type textarea "Scroll vertically right side untill"
type textarea "*"
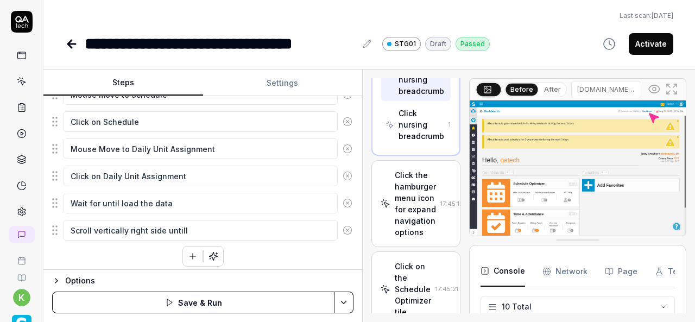
type textarea "Scroll vertically right side untill"
type textarea "*"
type textarea "Scroll vertically right side untill"
type textarea "*"
type textarea "Scroll vertically right side until"
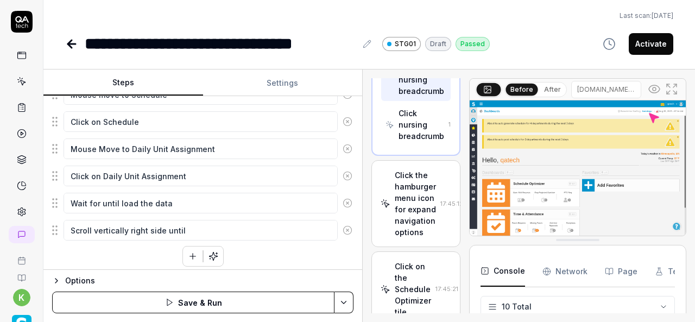
type textarea "*"
type textarea "Scroll vertically right side unti"
type textarea "*"
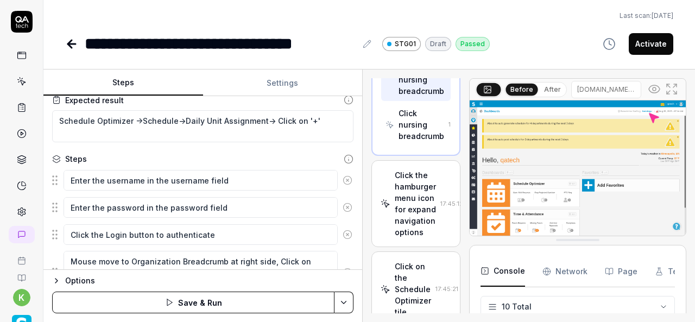
scroll to position [0, 0]
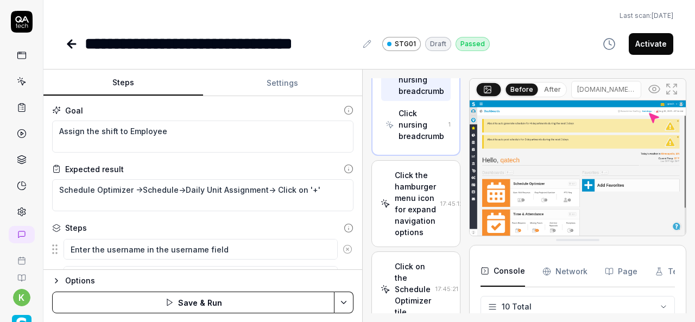
type textarea "Scroll vertically right side until"
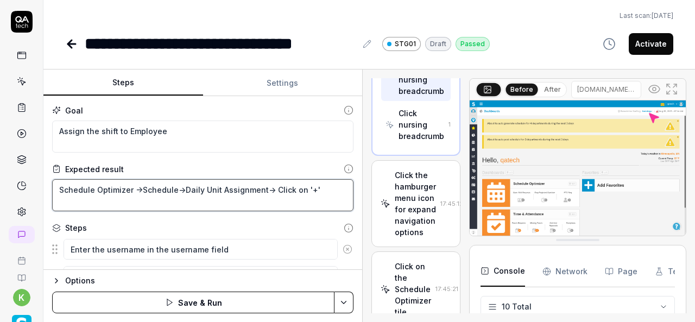
click at [302, 191] on textarea "Schedule Optimizer ->Schedule->Daily Unit Assignment-> Click on '+'" at bounding box center [202, 195] width 301 height 32
click at [312, 191] on textarea "Schedule Optimizer ->Schedule->Daily Unit Assignment-> Click on '+'" at bounding box center [202, 195] width 301 height 32
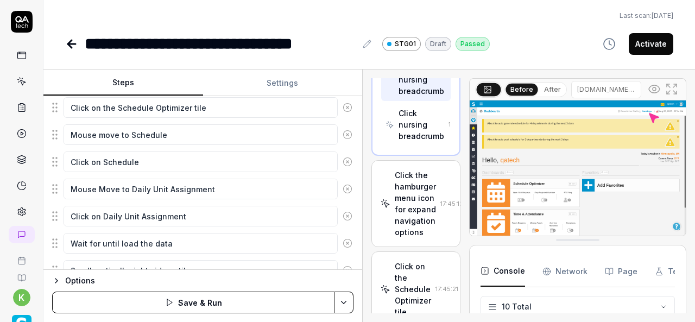
scroll to position [377, 0]
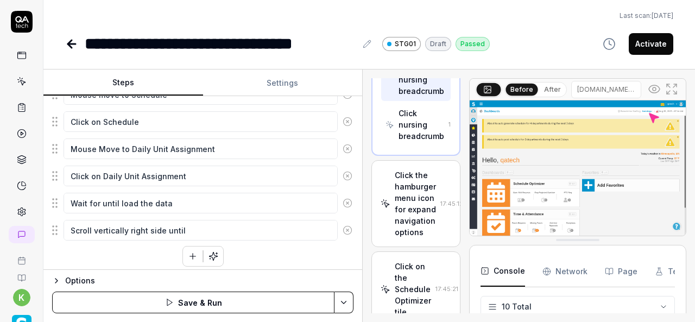
click at [238, 212] on fieldset "Enter the username in the username field Enter the password in the password fie…" at bounding box center [202, 50] width 301 height 381
click at [227, 222] on textarea "Scroll vertically right side until" at bounding box center [201, 230] width 274 height 21
paste textarea "'+'"
type textarea "*"
type textarea "Scroll vertically right side until '+'"
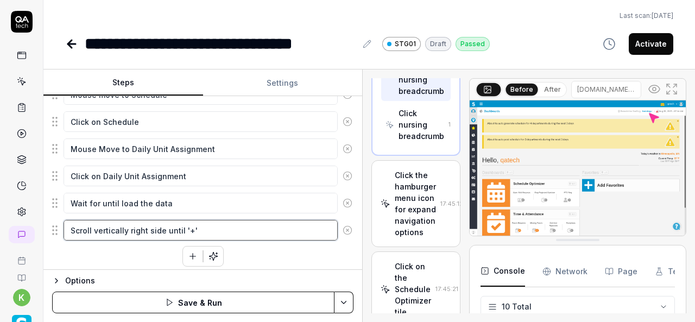
click at [180, 221] on textarea "Scroll vertically right side until '+'" at bounding box center [201, 230] width 274 height 21
type textarea "*"
type textarea "Scroll vertically right side until '+'"
type textarea "*"
type textarea "Scroll vertically right side until s '+'"
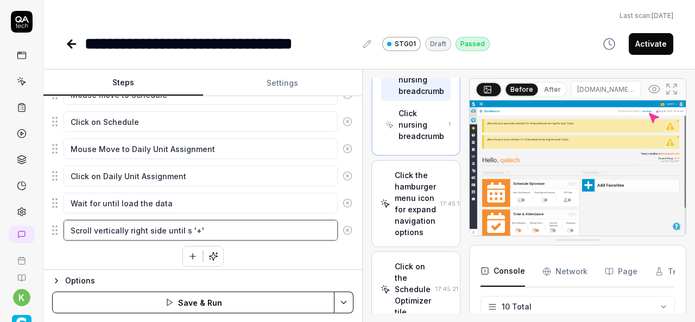
type textarea "*"
type textarea "Scroll vertically right side until sh '+'"
type textarea "*"
type textarea "Scroll vertically right side until sho '+'"
type textarea "*"
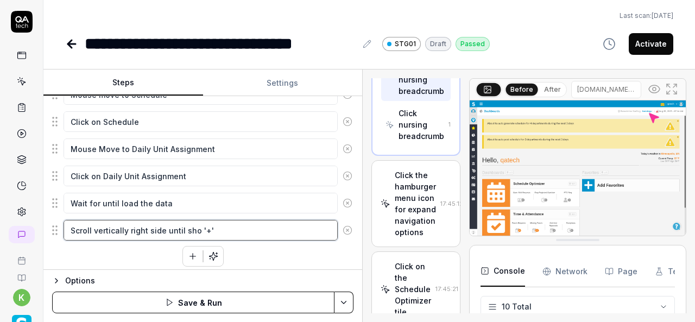
type textarea "Scroll vertically right side until show '+'"
type textarea "*"
type textarea "Scroll vertically right side until show '+'"
type textarea "*"
type textarea "Scroll vertically right side until show t '+'"
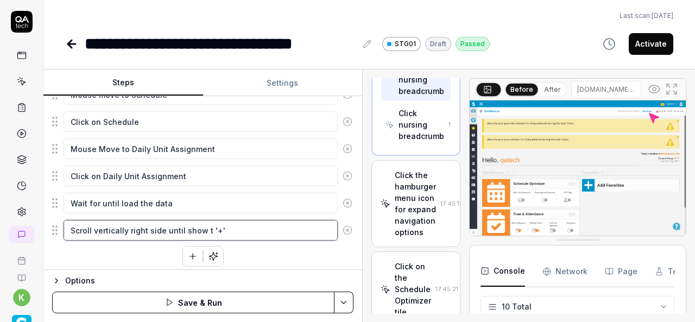
type textarea "*"
type textarea "Scroll vertically right side until show th '+'"
type textarea "*"
type textarea "Scroll vertically right side until show the '+'"
type textarea "*"
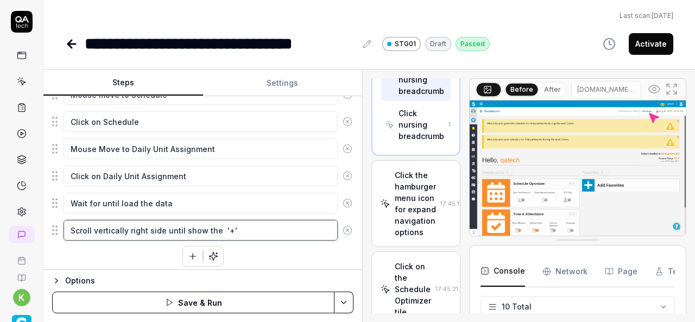
click at [247, 223] on textarea "Scroll vertically right side until show the '+'" at bounding box center [201, 230] width 274 height 21
type textarea "Scroll vertically right side until show the '+'"
click at [219, 223] on textarea "Scroll vertically right side until show the '+'" at bounding box center [201, 230] width 274 height 21
type textarea "*"
type textarea "Scroll vertically right side until show the g'+'"
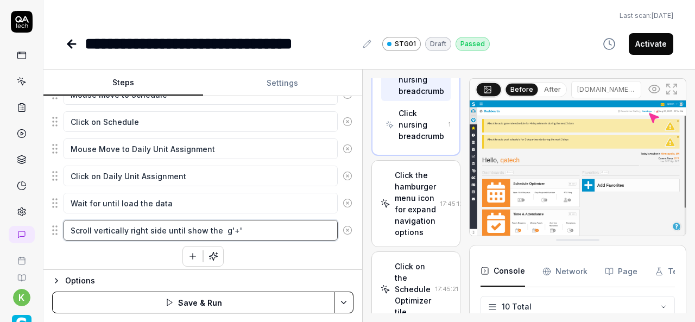
type textarea "*"
type textarea "Scroll vertically right side until show the ge'+'"
type textarea "*"
type textarea "Scroll vertically right side until show the ger'+'"
type textarea "*"
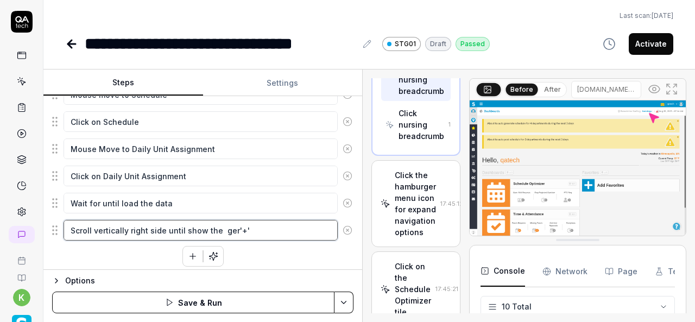
type textarea "Scroll vertically right side until show the gere'+'"
type textarea "*"
type textarea "Scroll vertically right side until show the geree'+'"
type textarea "*"
type textarea "Scroll vertically right side until show the gereen'+'"
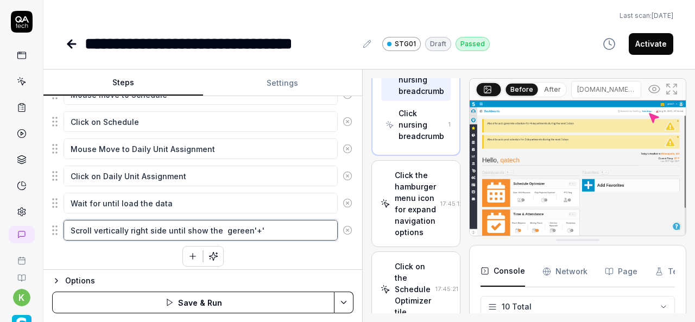
type textarea "*"
type textarea "Scroll vertically right side until show the gereen '+'"
type textarea "*"
type textarea "Scroll vertically right side until show the gereen'+'"
type textarea "*"
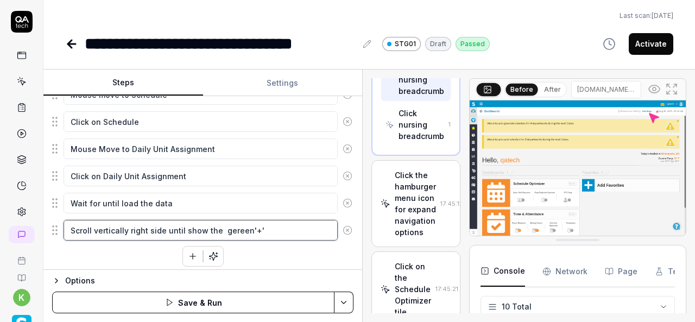
type textarea "Scroll vertically right side until show the geree'+'"
type textarea "*"
type textarea "Scroll vertically right side until show the gere'+'"
type textarea "*"
type textarea "Scroll vertically right side until show the ger'+'"
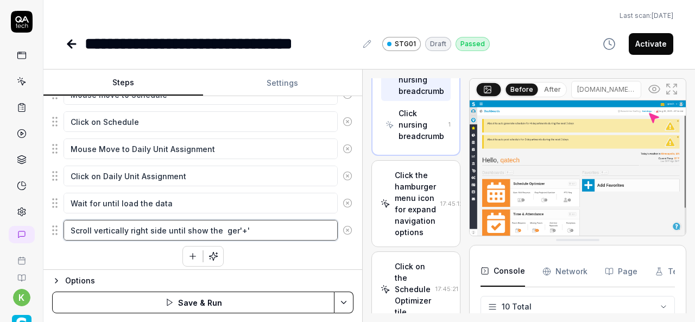
type textarea "*"
type textarea "Scroll vertically right side until show the ge'+'"
type textarea "*"
type textarea "Scroll vertically right side until show the g'+'"
type textarea "*"
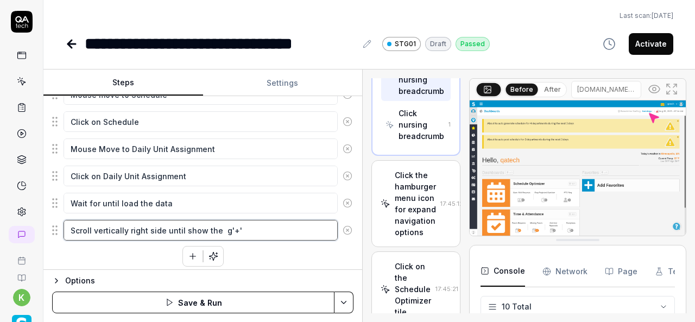
type textarea "Scroll vertically right side until show the gr'+'"
type textarea "*"
type textarea "Scroll vertically right side until show the gre'+'"
type textarea "*"
type textarea "Scroll vertically right side until show the gree'+'"
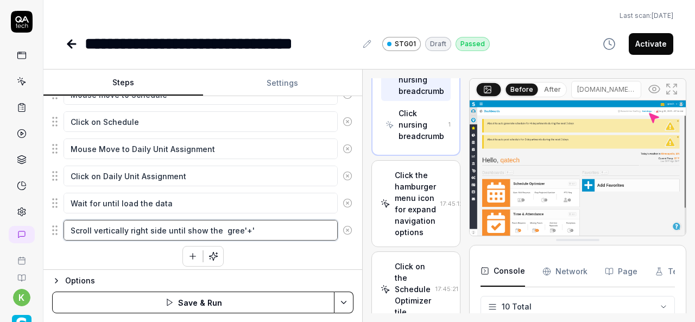
type textarea "*"
type textarea "Scroll vertically right side until show the green'+'"
type textarea "*"
type textarea "Scroll vertically right side until show the green '+'"
type textarea "*"
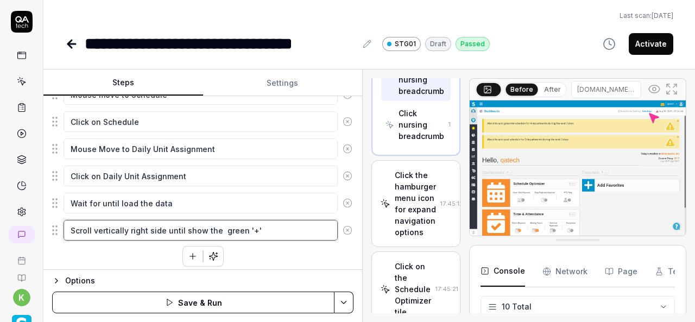
type textarea "Scroll vertically right side until show the green c'+'"
type textarea "*"
type textarea "Scroll vertically right side until show the green co'+'"
type textarea "*"
type textarea "Scroll vertically right side until show the green col'+'"
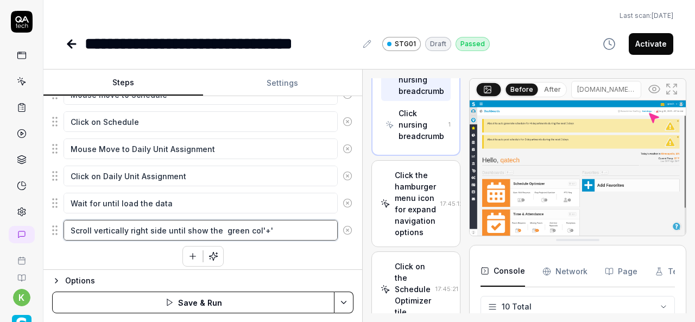
type textarea "*"
type textarea "Scroll vertically right side until show the green colo'+'"
type textarea "*"
type textarea "Scroll vertically right side until show the green color'+'"
type textarea "*"
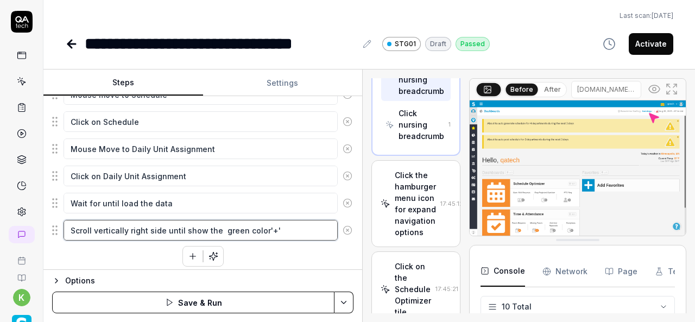
type textarea "Scroll vertically right side until show the green color '+'"
click at [298, 231] on textarea "Scroll vertically right side until show the green color '+'" at bounding box center [201, 230] width 274 height 21
type textarea "*"
type textarea "Scroll vertically right side until show the green color '+'"
type textarea "*"
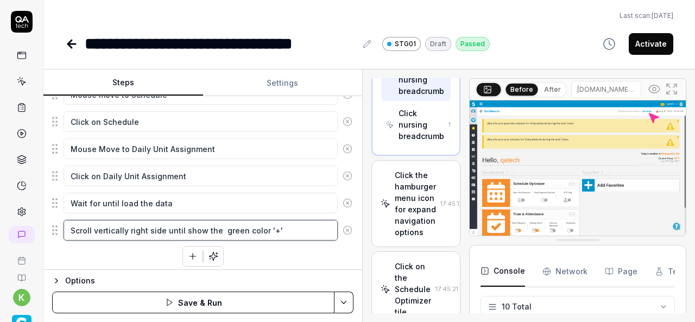
type textarea "Scroll vertically right side until show the green color '+' i"
type textarea "*"
type textarea "Scroll vertically right side until show the green color '+' in"
type textarea "*"
type textarea "Scroll vertically right side until show the green color '+' in"
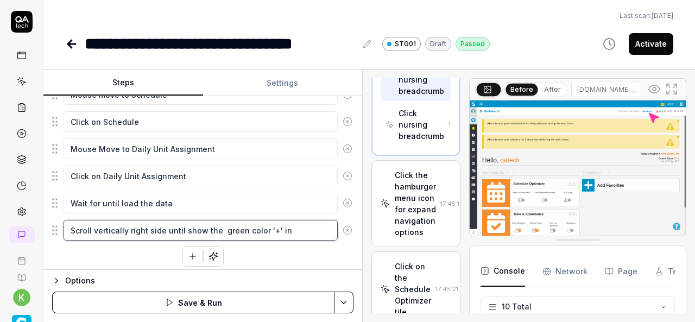
type textarea "*"
type textarea "Scroll vertically right side until show the green color '+' in g"
type textarea "*"
type textarea "Scroll vertically right side until show the green color '+' in gr"
type textarea "*"
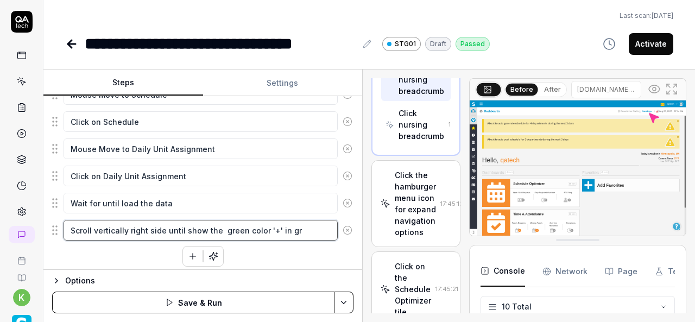
type textarea "Scroll vertically right side until show the green color '+' in gri"
type textarea "*"
type textarea "Scroll vertically right side until show the green color '+' in grid"
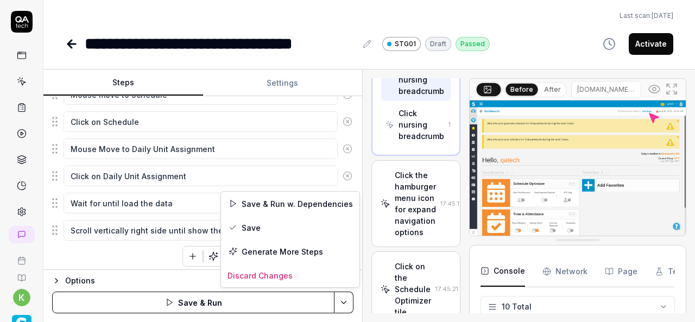
click at [339, 301] on html "**********" at bounding box center [347, 161] width 695 height 322
click at [266, 206] on div "Save & Run w. Dependencies" at bounding box center [290, 204] width 138 height 24
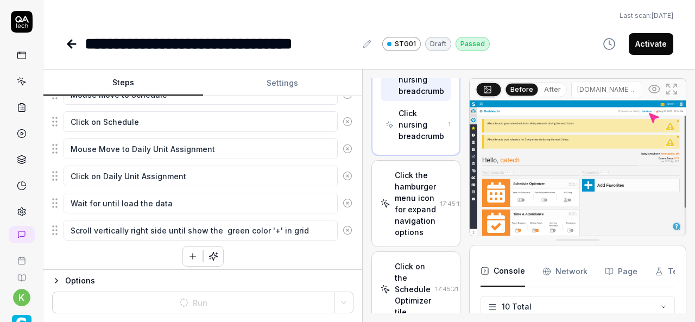
type textarea "*"
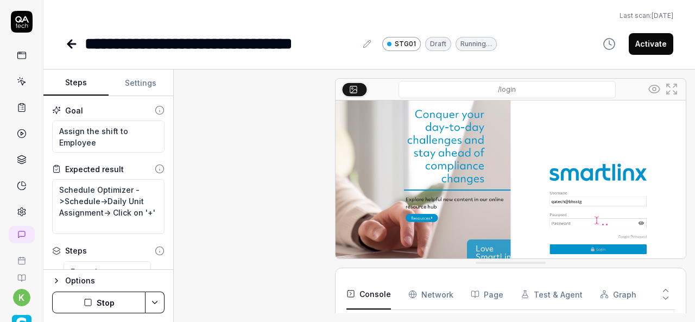
scroll to position [58, 0]
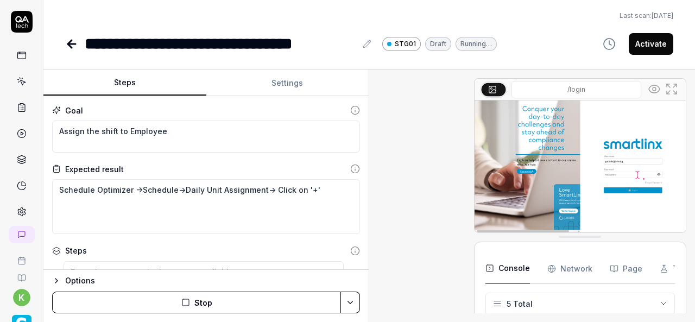
click at [392, 203] on div "Steps Settings Goal Assign the shift to Employee Expected result Schedule Optim…" at bounding box center [369, 196] width 652 height 253
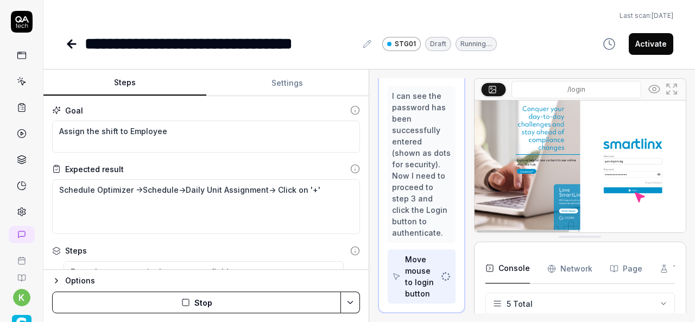
scroll to position [145, 0]
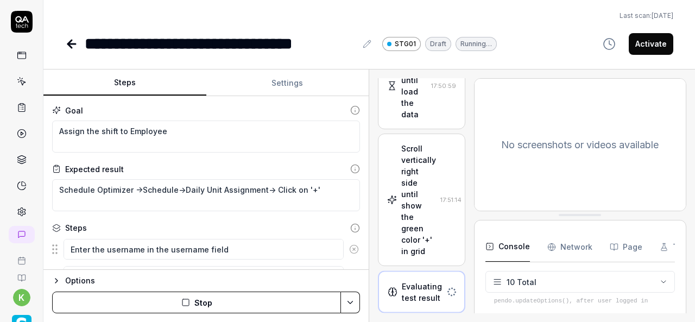
scroll to position [849, 0]
click at [408, 207] on div "Scroll vertically right side until show the green color '+' in grid" at bounding box center [418, 200] width 35 height 114
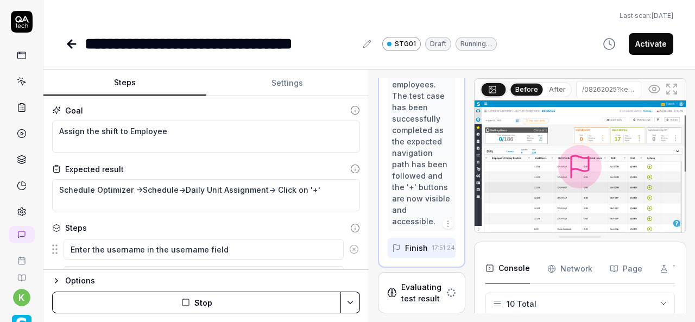
scroll to position [2568, 0]
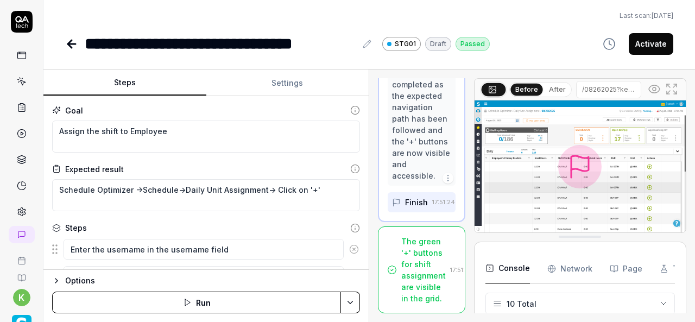
click at [605, 202] on img at bounding box center [580, 166] width 211 height 132
click at [420, 236] on div "The green '+' buttons for shift assignment are visible in the grid." at bounding box center [423, 270] width 45 height 68
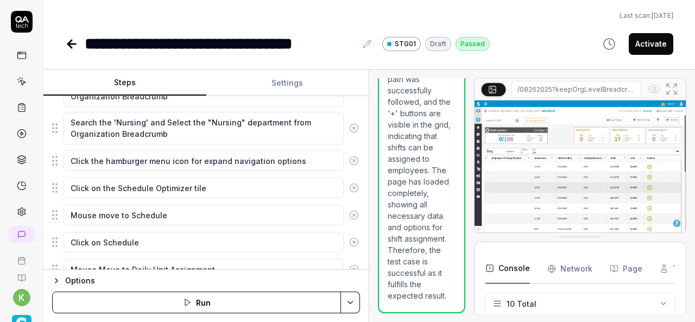
scroll to position [377, 0]
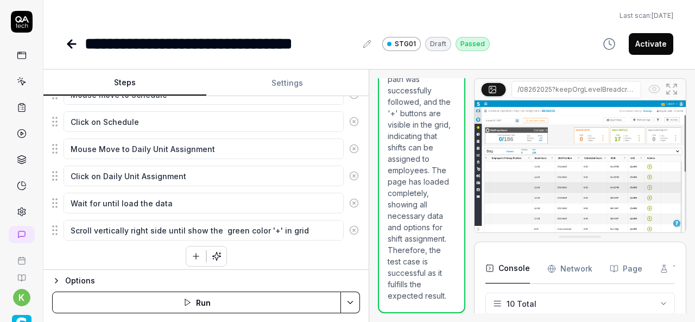
click at [186, 253] on button "button" at bounding box center [196, 257] width 20 height 20
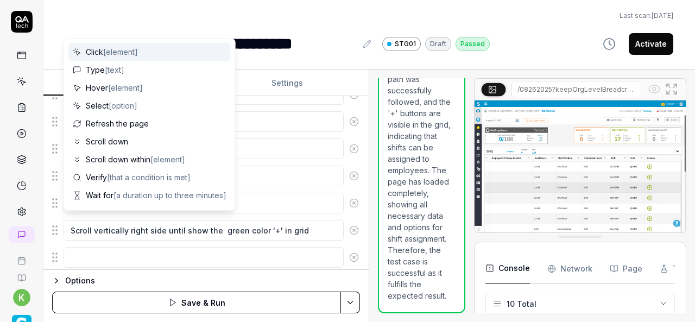
scroll to position [404, 0]
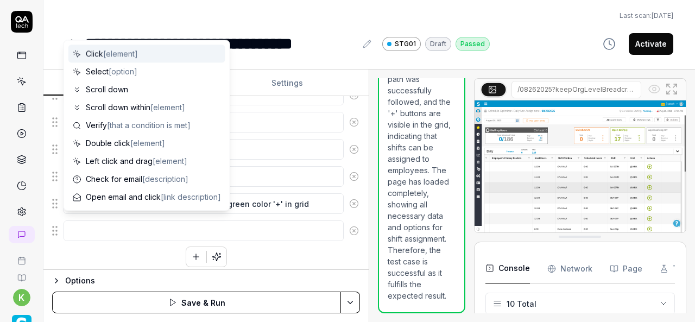
type textarea "*"
type textarea "C"
type textarea "*"
type textarea "Cl"
type textarea "*"
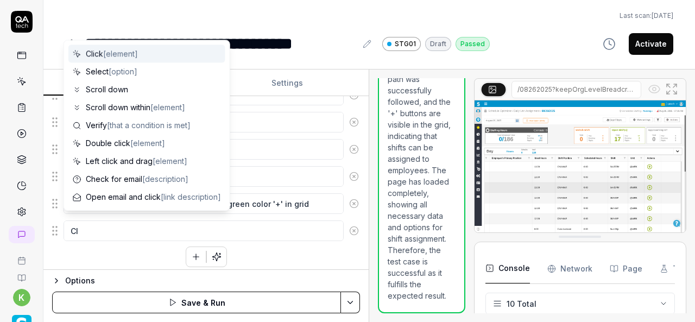
type textarea "Clc"
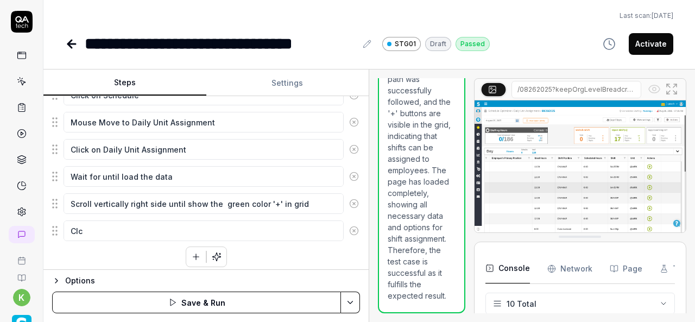
type textarea "*"
type textarea "Clci"
type textarea "*"
type textarea "Clc"
type textarea "*"
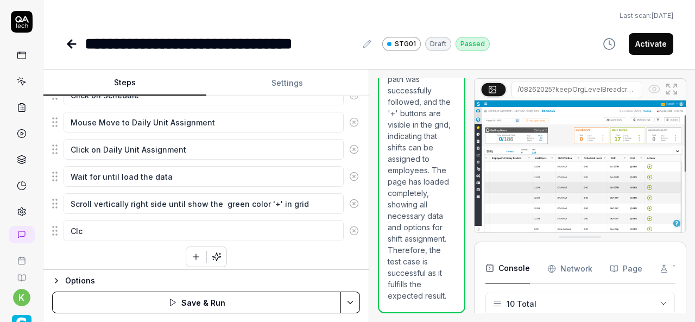
type textarea "Cl"
type textarea "*"
type textarea "C"
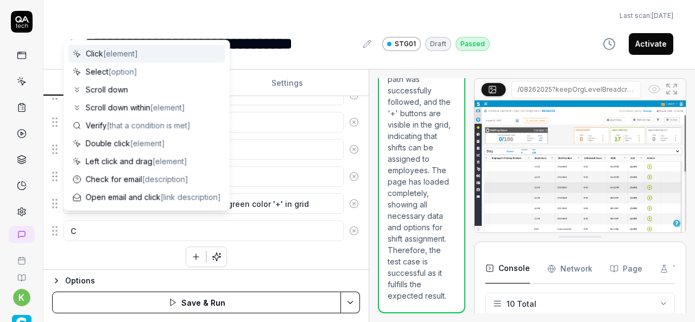
type textarea "*"
type textarea "Cl"
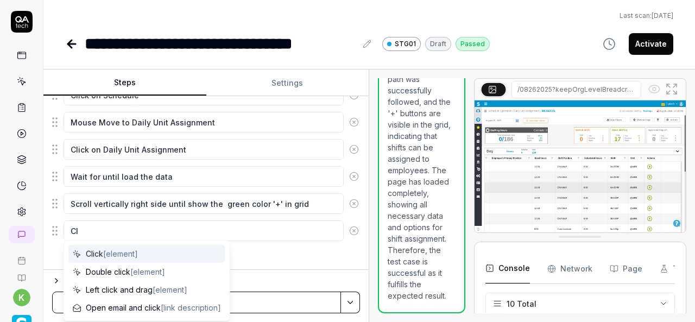
type textarea "*"
type textarea "Cli"
type textarea "*"
type textarea "Clic"
type textarea "*"
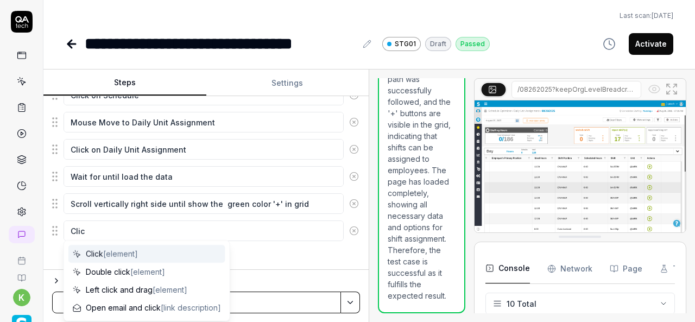
type textarea "Click"
type textarea "*"
type textarea "Click"
type textarea "*"
type textarea "Click p"
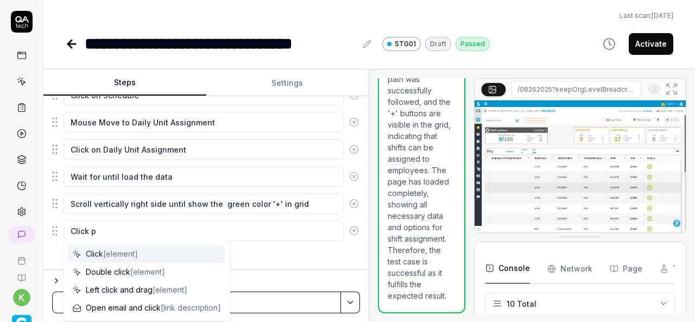
type textarea "*"
type textarea "Click po"
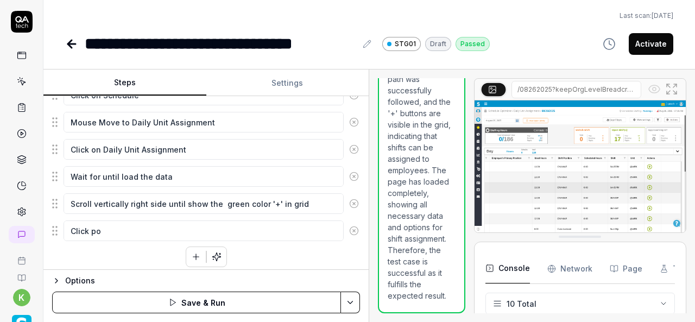
type textarea "*"
type textarea "Click pon"
type textarea "*"
type textarea "Click pon"
type textarea "*"
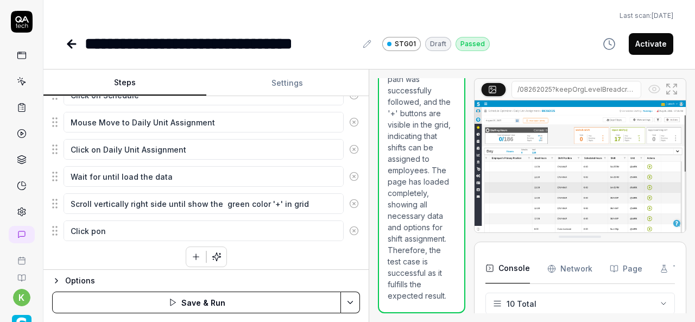
type textarea "Click pon"
type textarea "*"
type textarea "Click po"
type textarea "*"
type textarea "Click p"
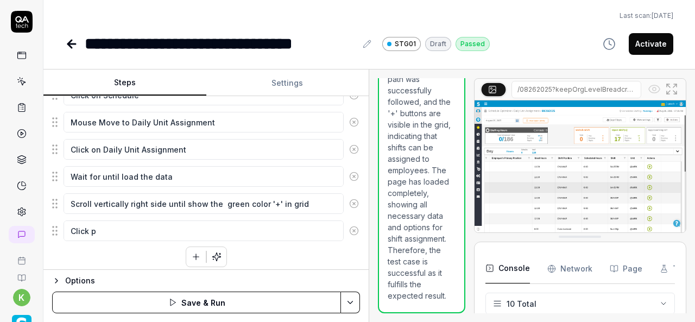
type textarea "*"
type textarea "Click"
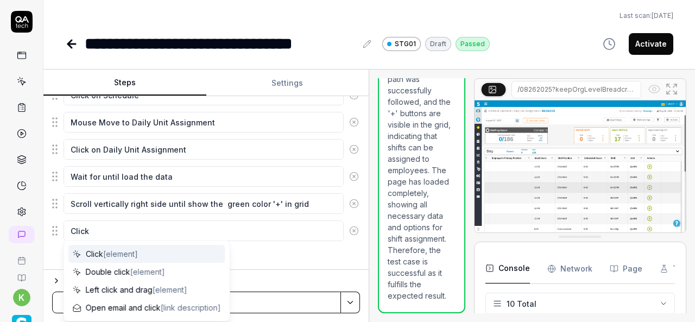
type textarea "*"
type textarea "Click o"
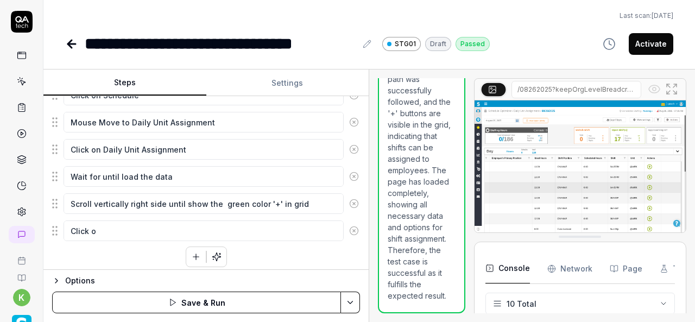
type textarea "*"
type textarea "Click on"
type textarea "*"
type textarea "Click on"
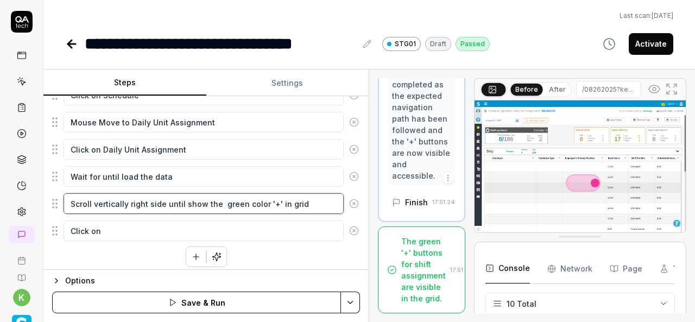
scroll to position [2568, 0]
drag, startPoint x: 218, startPoint y: 197, endPoint x: 305, endPoint y: 199, distance: 86.9
click at [305, 199] on textarea "Scroll vertically right side until show the green color '+' in grid" at bounding box center [204, 203] width 280 height 21
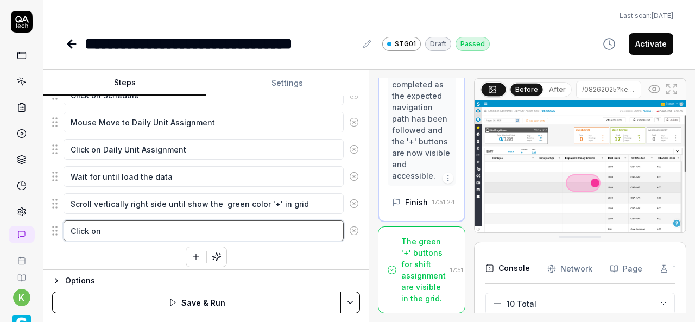
click at [128, 226] on textarea "Click on" at bounding box center [204, 230] width 280 height 21
paste textarea "green color '+' in grid"
type textarea "*"
type textarea "Click on green color '+' in grid"
click at [250, 299] on button "Save & Run" at bounding box center [196, 303] width 289 height 22
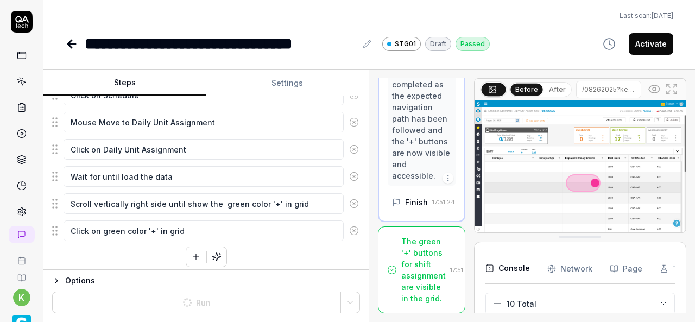
type textarea "*"
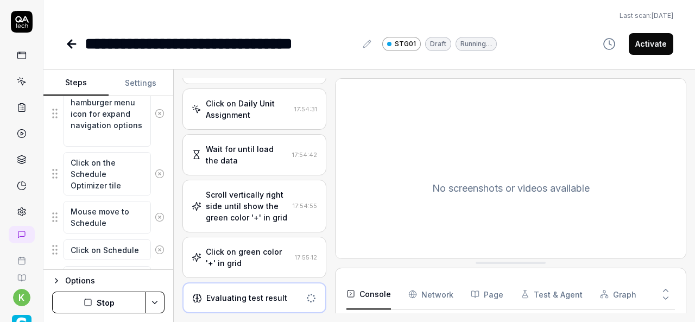
scroll to position [552, 0]
click at [238, 260] on div "Click on green color '+' in grid" at bounding box center [248, 257] width 85 height 23
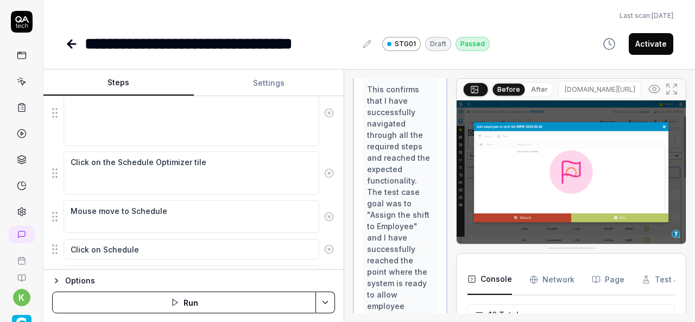
scroll to position [2126, 0]
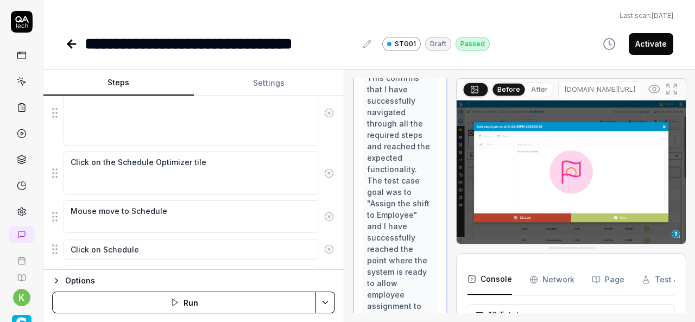
click at [345, 265] on div "Steps Settings Goal Assign the shift to Employee Expected result Schedule Optim…" at bounding box center [369, 196] width 652 height 253
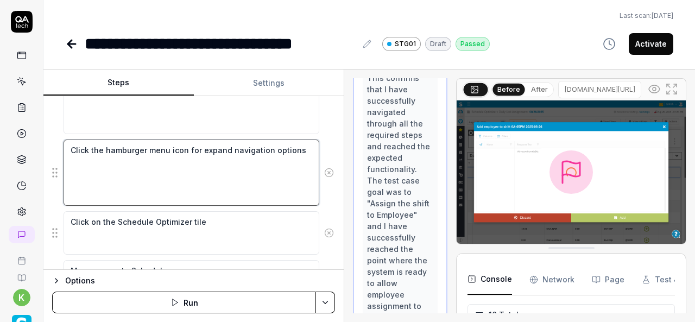
scroll to position [229, 0]
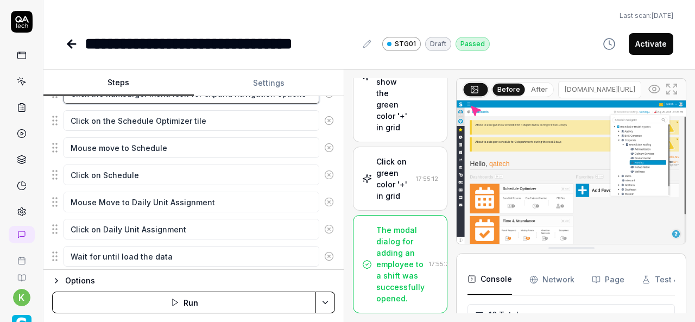
click at [128, 188] on fieldset "Enter the username in the username field Enter the password in the password fie…" at bounding box center [193, 118] width 283 height 408
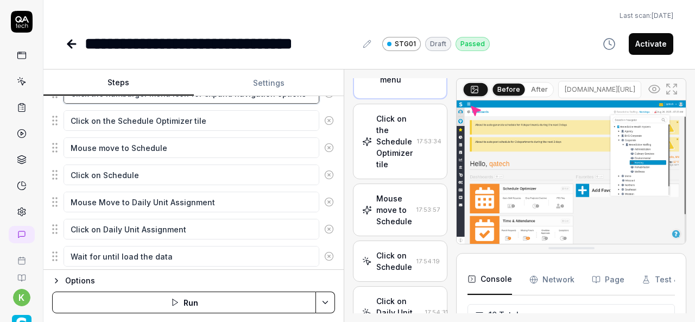
scroll to position [404, 0]
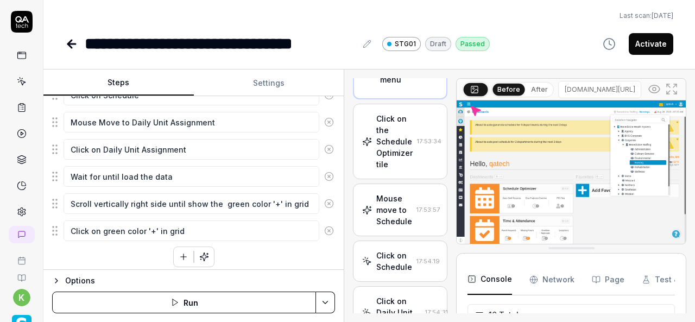
type textarea "*"
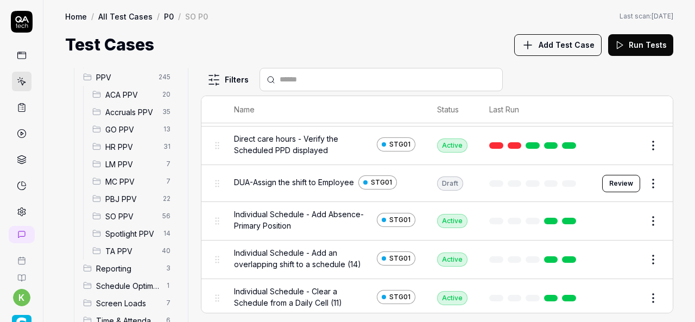
scroll to position [300, 0]
click at [131, 228] on span "Spotlight PPV" at bounding box center [131, 233] width 52 height 11
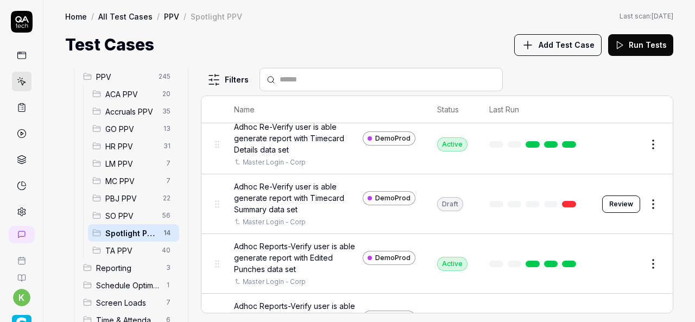
scroll to position [379, 0]
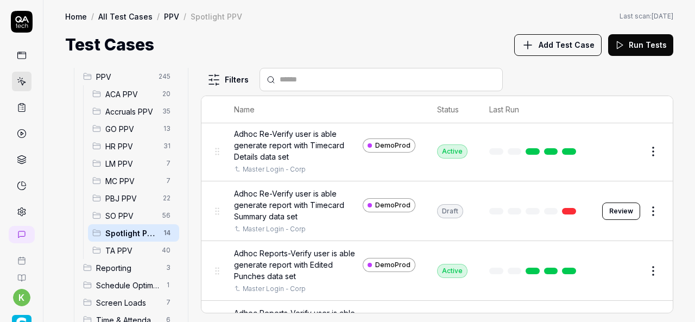
click at [615, 213] on button "Review" at bounding box center [621, 211] width 38 height 17
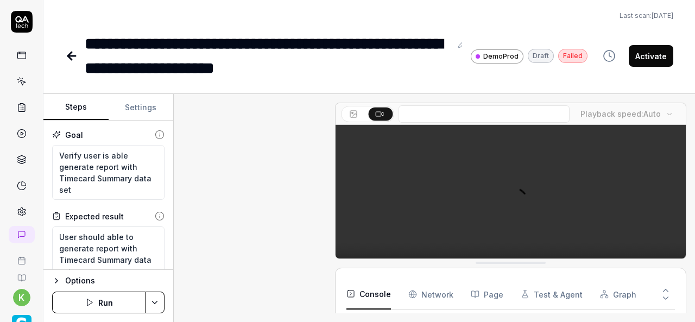
scroll to position [1275, 0]
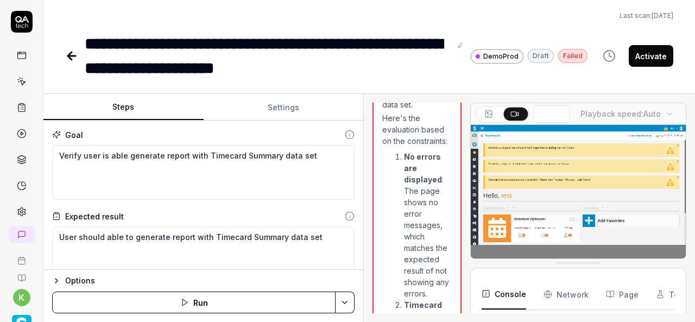
scroll to position [1622, 0]
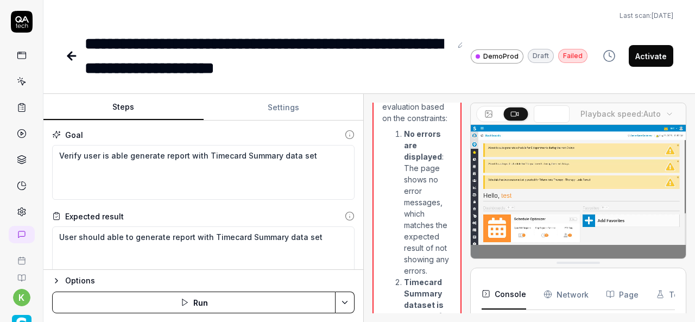
click at [365, 252] on div "Steps Settings Goal Verify user is able generate report with Timecard Summary d…" at bounding box center [369, 208] width 652 height 228
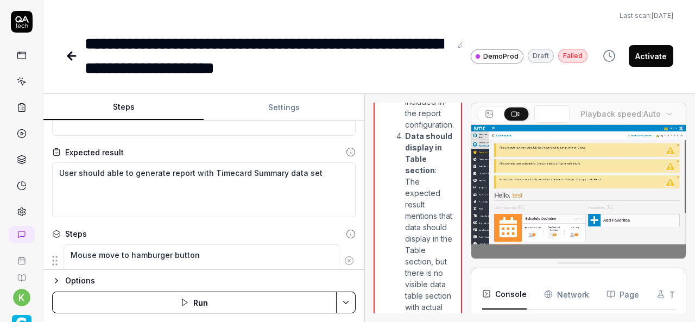
scroll to position [0, 0]
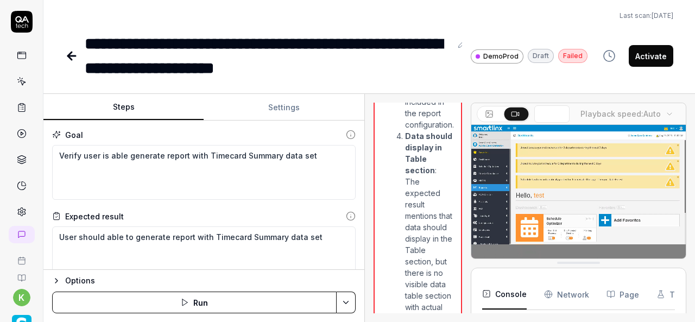
click at [72, 53] on icon at bounding box center [70, 56] width 4 height 8
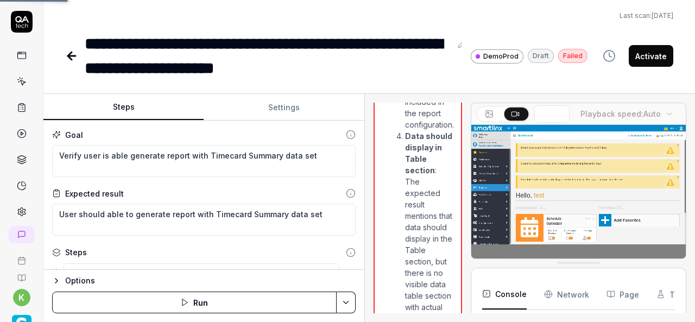
scroll to position [4534, 0]
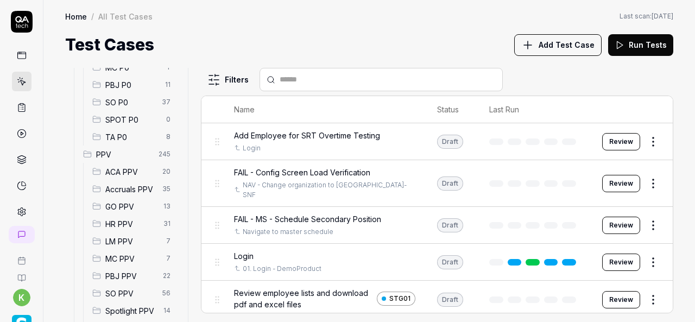
scroll to position [263, 0]
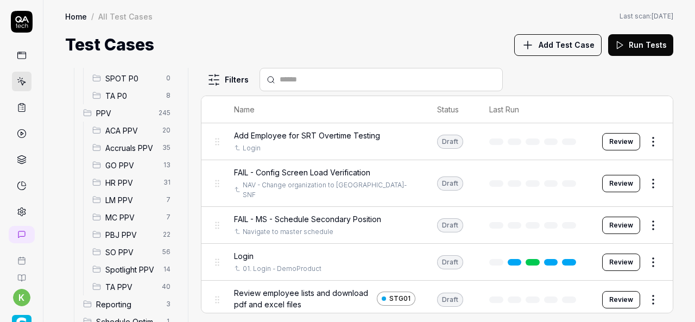
click at [127, 267] on span "Spotlight PPV" at bounding box center [131, 269] width 52 height 11
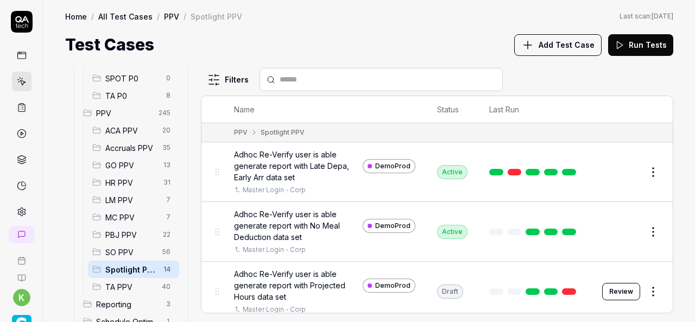
scroll to position [472, 0]
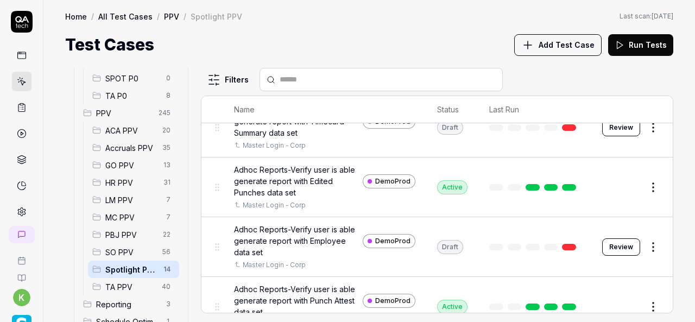
scroll to position [464, 0]
click at [614, 242] on button "Review" at bounding box center [621, 245] width 38 height 17
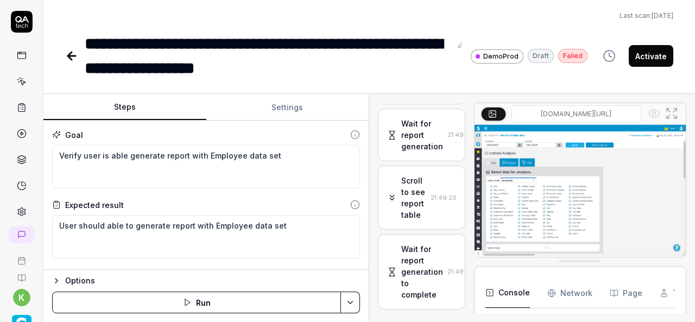
scroll to position [1413, 0]
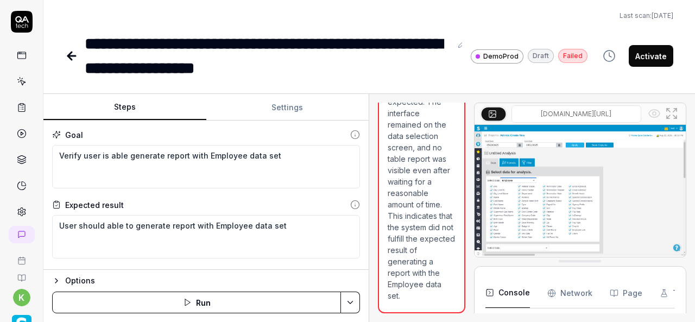
click at [434, 239] on div "Steps Settings Goal Verify user is able generate report with Employee data set …" at bounding box center [369, 208] width 652 height 228
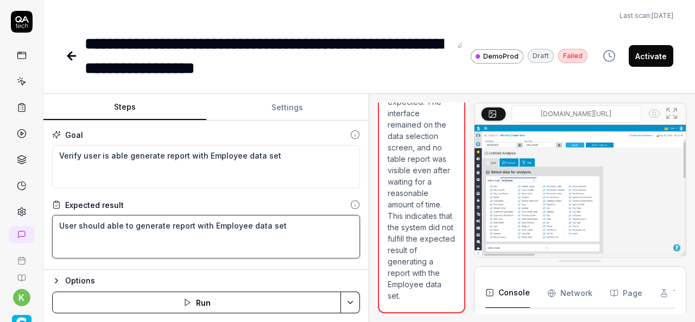
click at [187, 241] on textarea "User should able to generate report with Employee data set" at bounding box center [206, 236] width 308 height 43
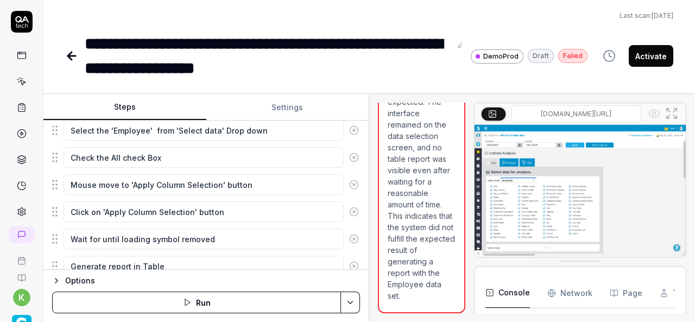
scroll to position [450, 0]
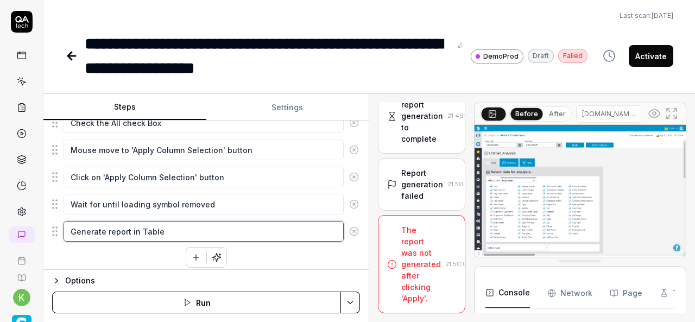
click at [176, 226] on textarea "Generate report in Table" at bounding box center [204, 231] width 280 height 21
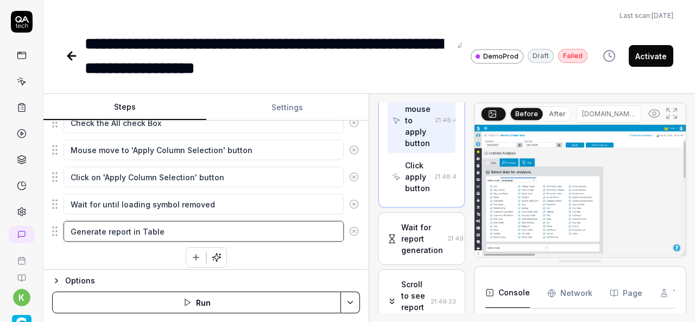
scroll to position [1253, 0]
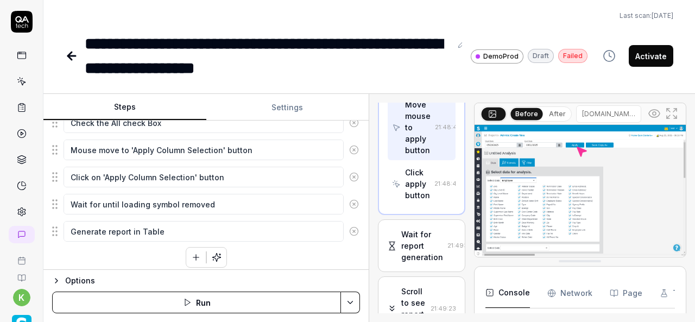
click at [133, 245] on div "Mouse move to hamburger button Click on hamburger button Mouse move to Reports …" at bounding box center [206, 40] width 308 height 455
click at [348, 298] on html "**********" at bounding box center [347, 161] width 695 height 322
click at [212, 289] on html "**********" at bounding box center [347, 161] width 695 height 322
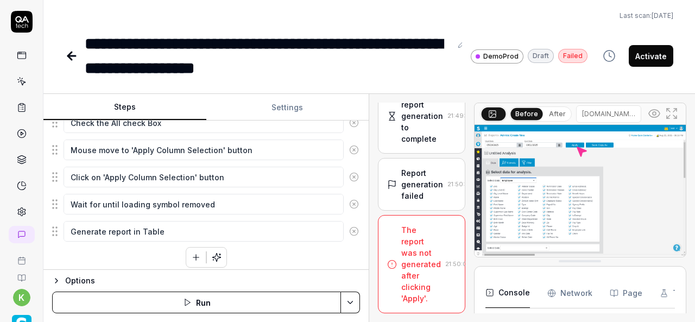
click at [420, 260] on div "The report was not generated after clicking 'Apply'." at bounding box center [421, 264] width 40 height 80
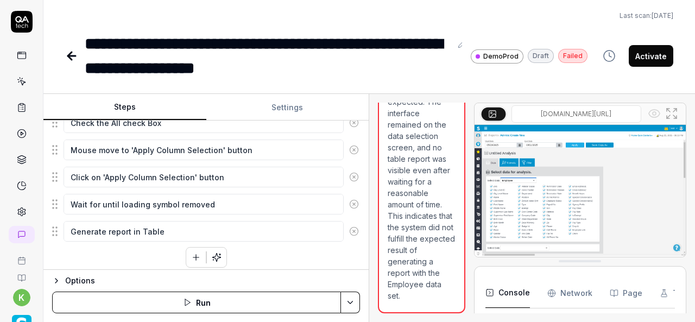
scroll to position [1661, 0]
type textarea "*"
